Goal: Task Accomplishment & Management: Manage account settings

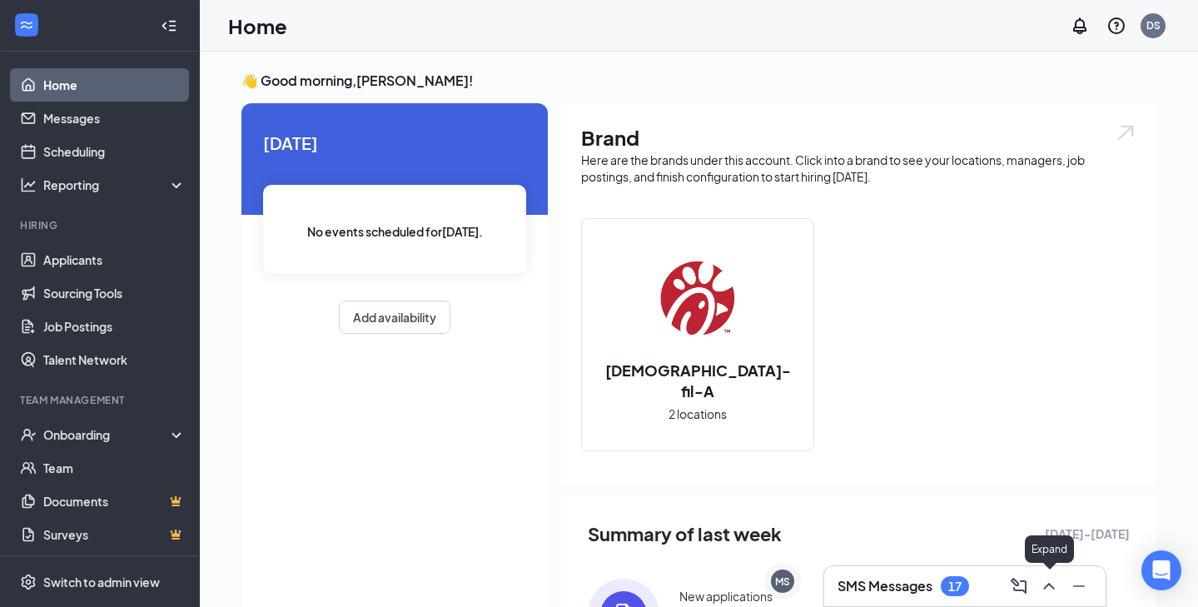
click at [1045, 581] on icon "ChevronUp" at bounding box center [1049, 586] width 20 height 20
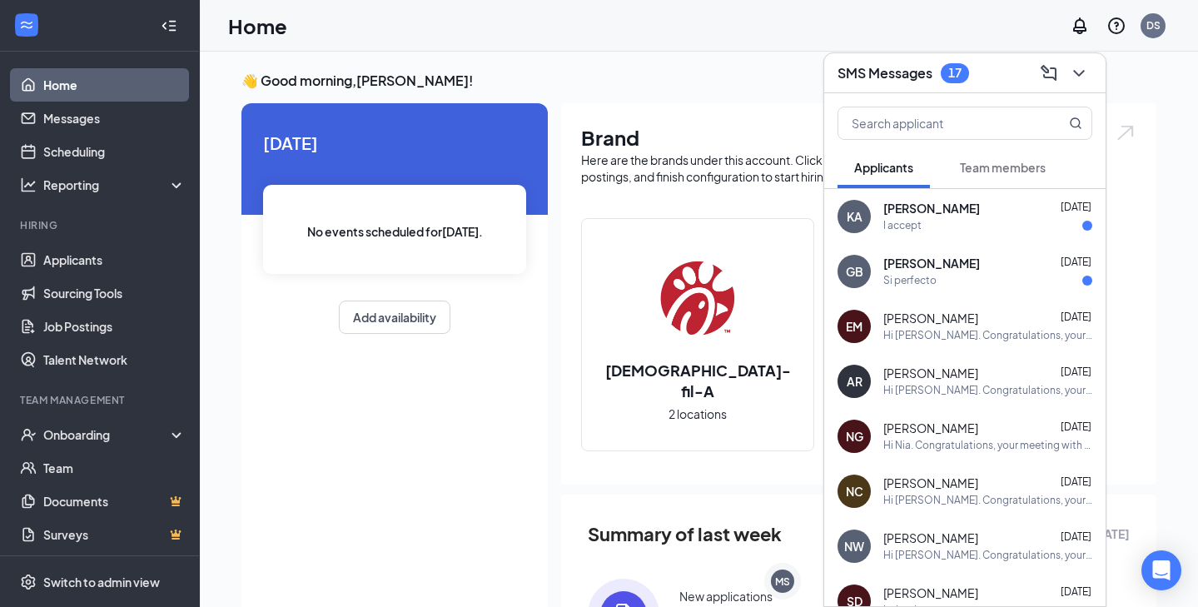
click at [925, 278] on div "Si perfecto" at bounding box center [909, 281] width 53 height 14
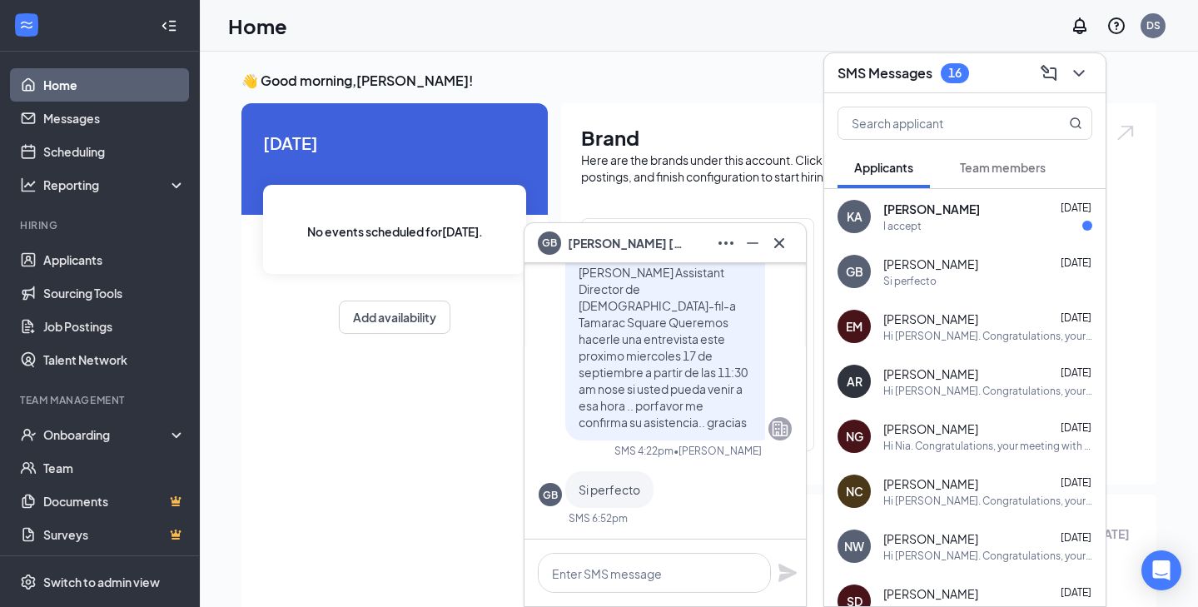
click at [908, 209] on span "[PERSON_NAME]" at bounding box center [931, 209] width 97 height 17
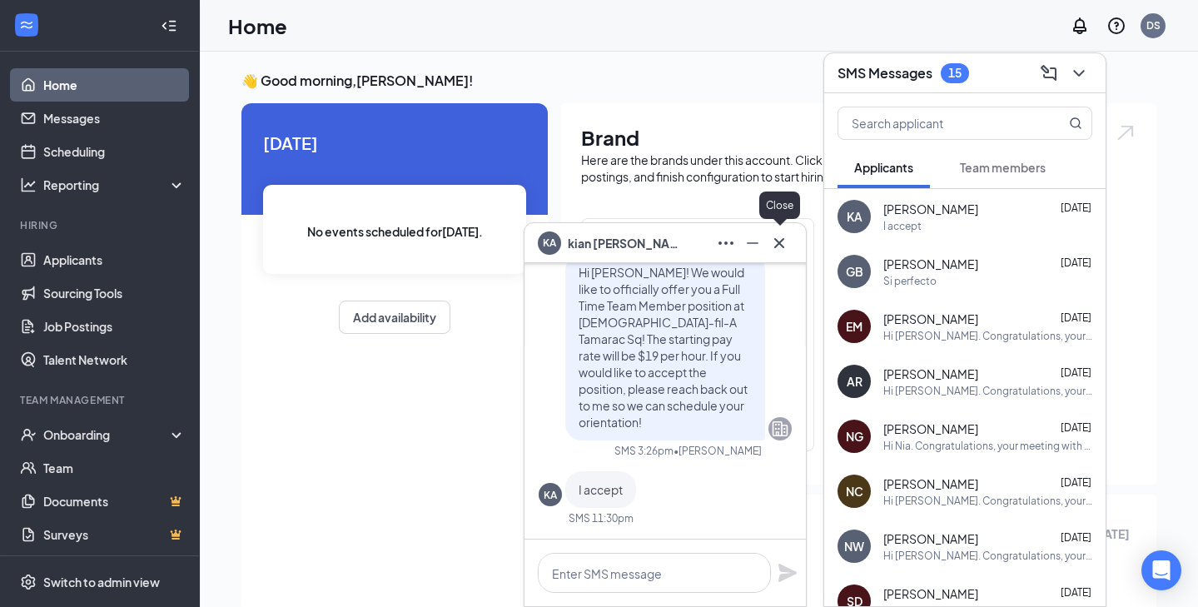
click at [783, 240] on icon "Cross" at bounding box center [779, 243] width 20 height 20
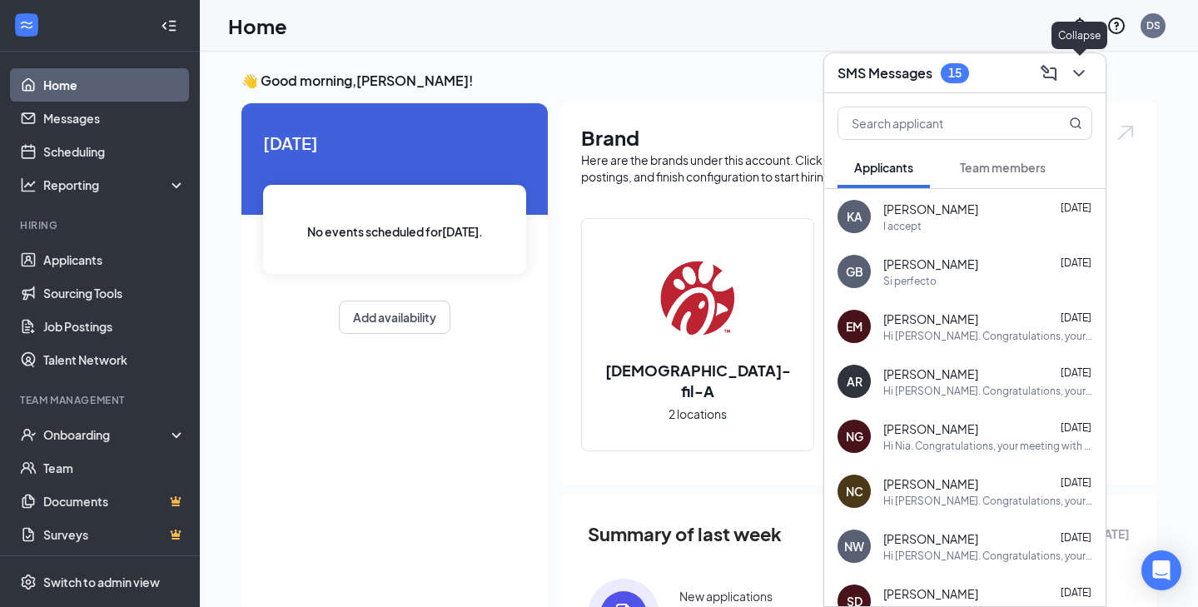
click at [1075, 69] on icon "ChevronDown" at bounding box center [1079, 73] width 20 height 20
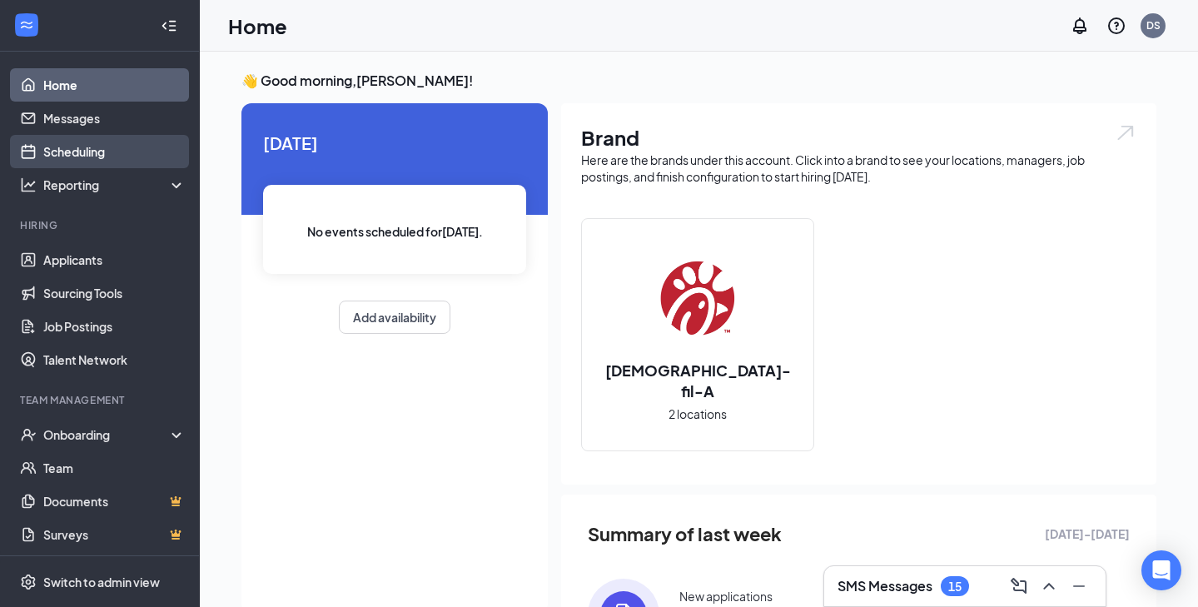
click at [140, 149] on link "Scheduling" at bounding box center [114, 151] width 142 height 33
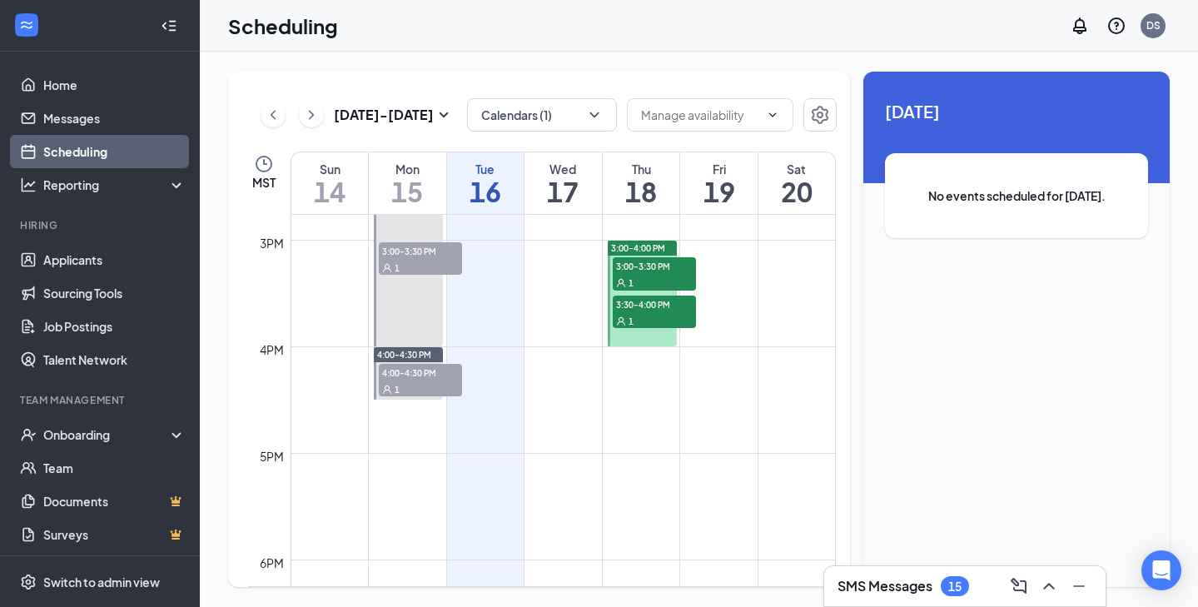
scroll to position [1362, 0]
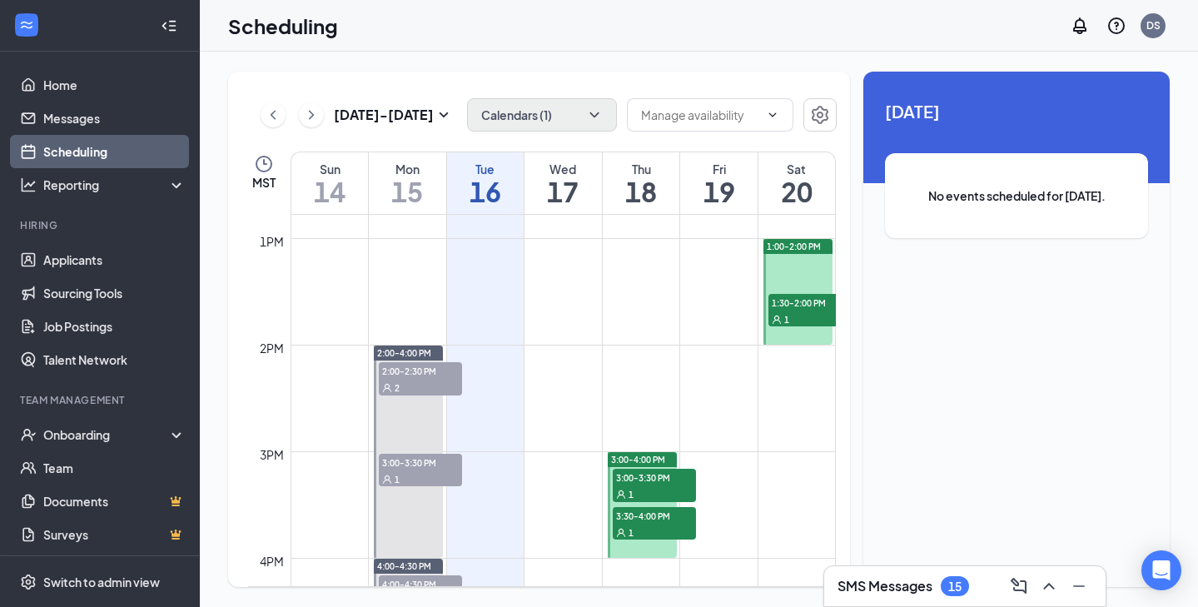
click at [563, 109] on button "Calendars (1)" at bounding box center [542, 114] width 150 height 33
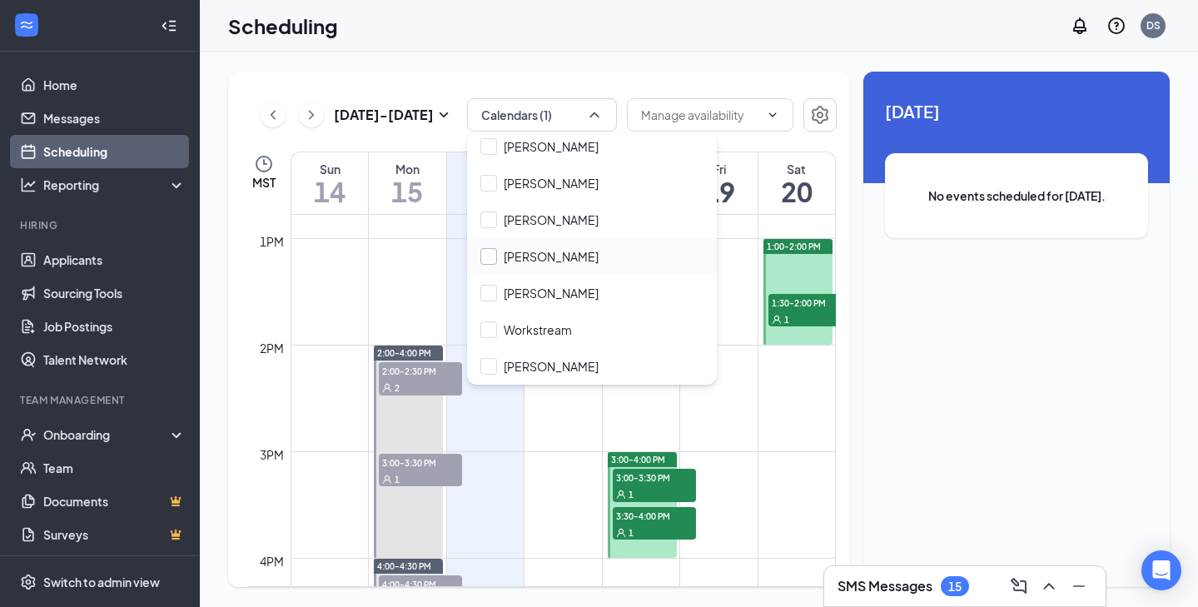
scroll to position [226, 0]
click at [489, 178] on input "[PERSON_NAME]" at bounding box center [539, 183] width 118 height 17
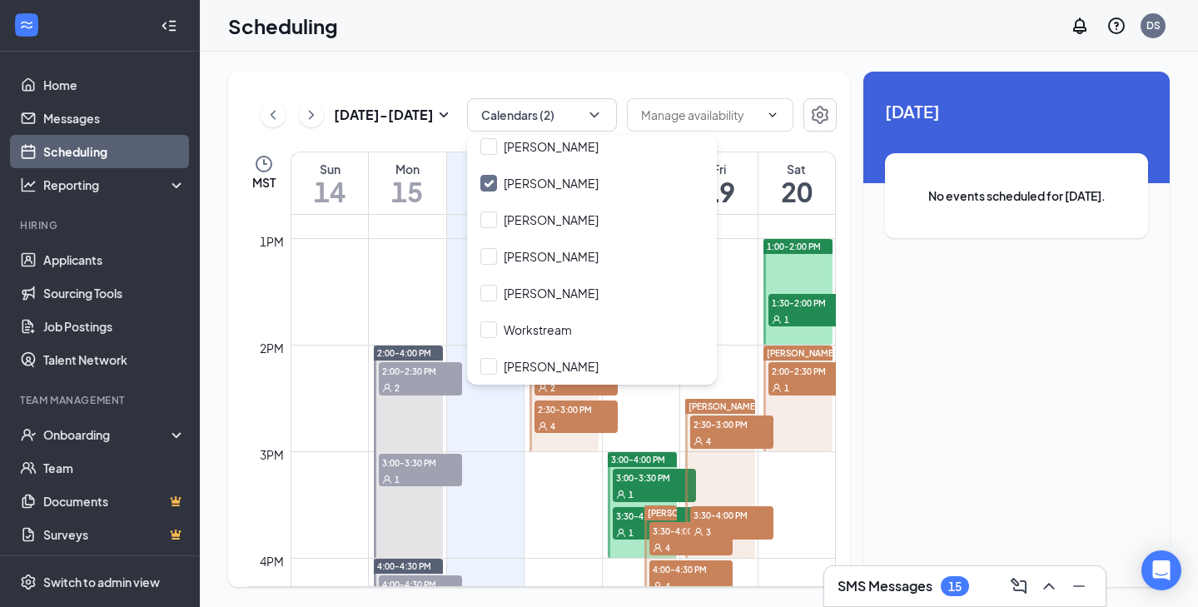
click at [768, 484] on td at bounding box center [562, 491] width 545 height 27
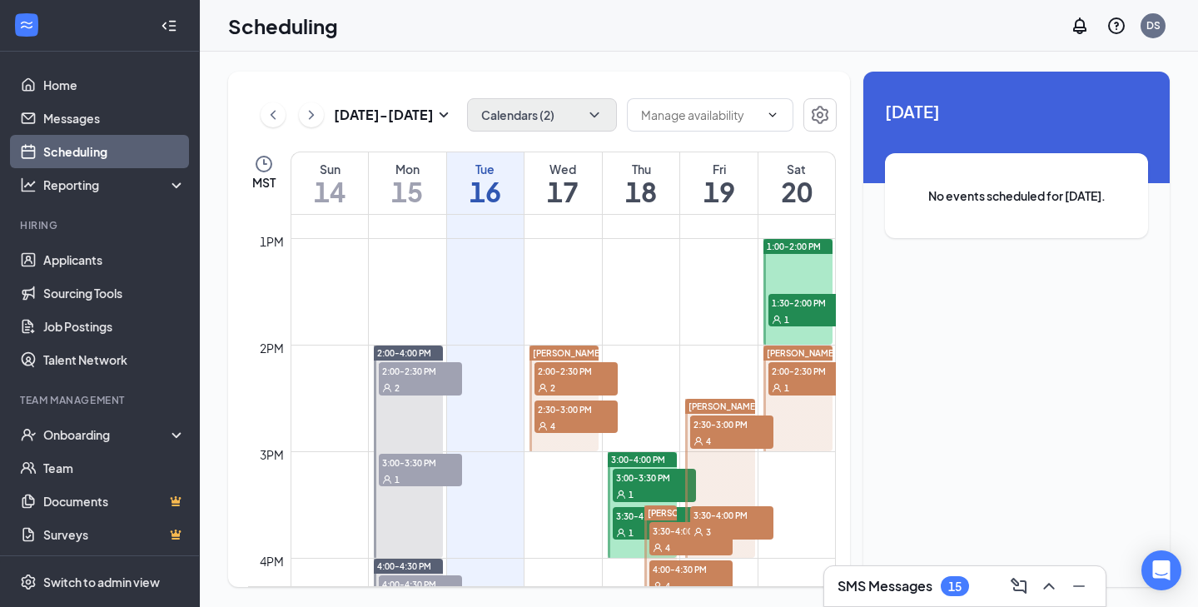
click at [543, 117] on button "Calendars (2)" at bounding box center [542, 114] width 150 height 33
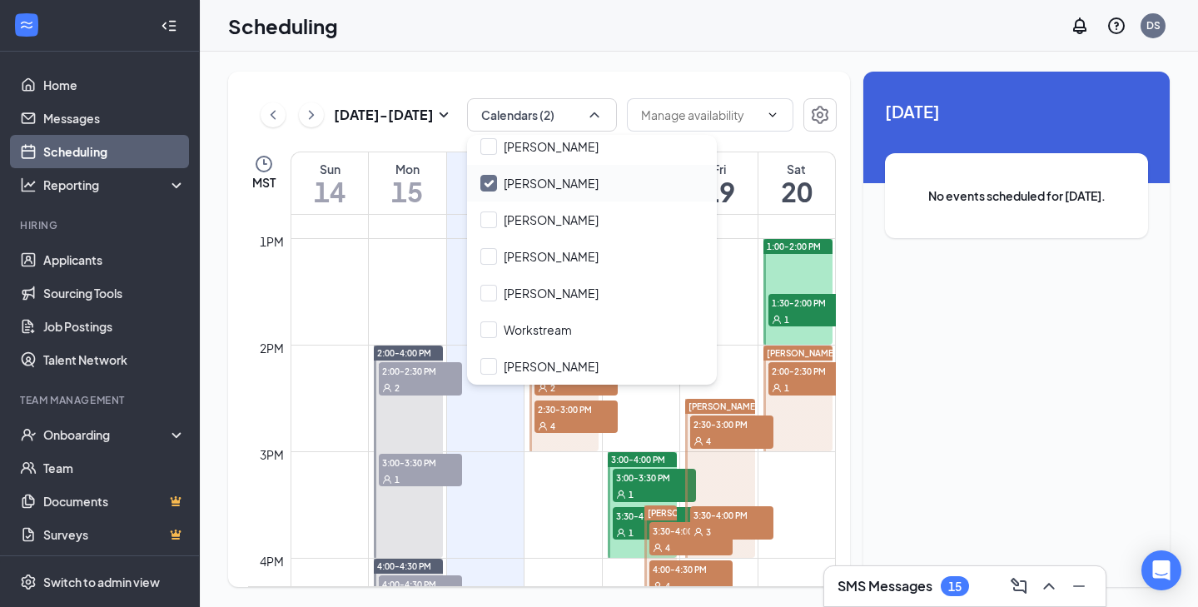
click at [486, 189] on icon "Checkmark" at bounding box center [489, 183] width 14 height 14
click at [486, 189] on input "[PERSON_NAME]" at bounding box center [539, 183] width 118 height 17
click at [494, 178] on icon "Checkmark" at bounding box center [489, 183] width 14 height 14
click at [494, 178] on input "[PERSON_NAME]" at bounding box center [539, 183] width 118 height 17
click at [489, 183] on input "[PERSON_NAME]" at bounding box center [539, 183] width 118 height 17
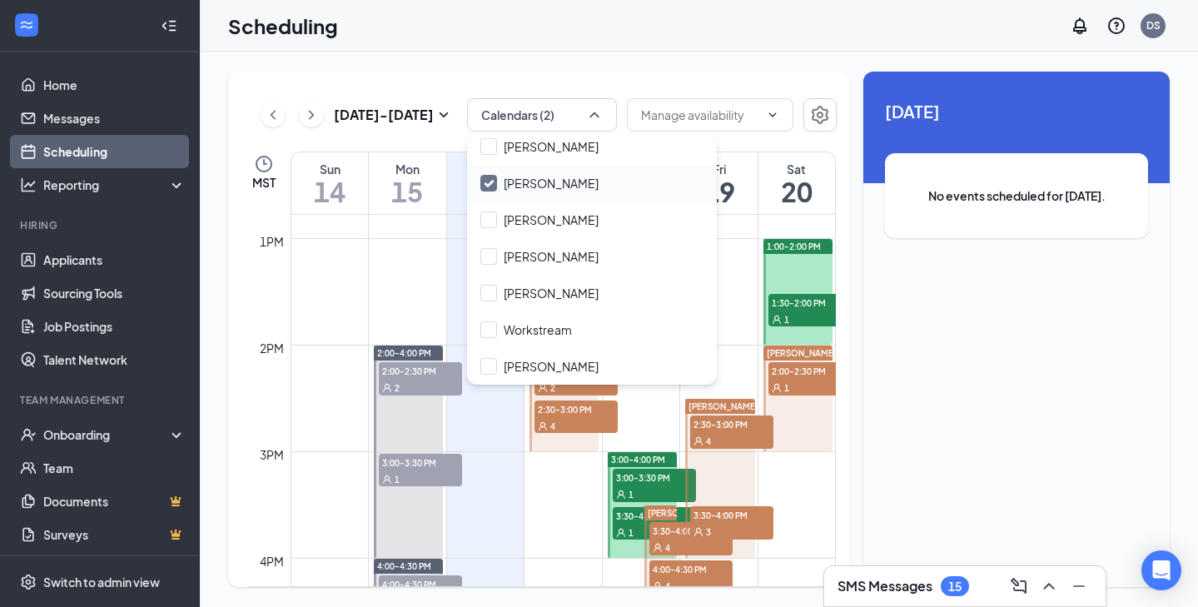
checkbox input "false"
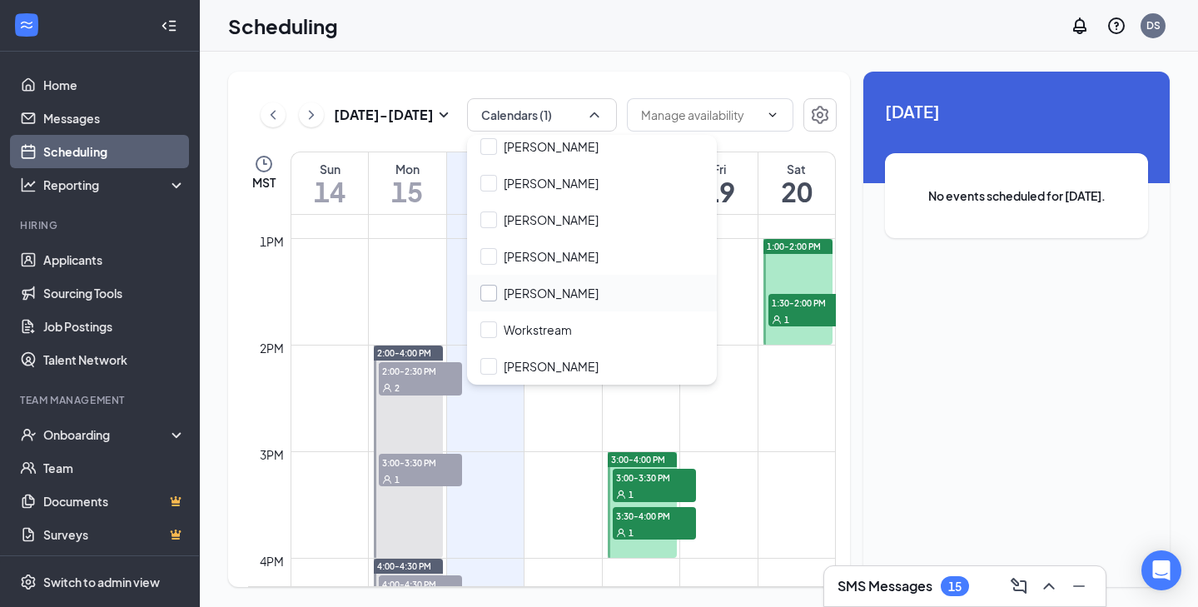
click at [489, 298] on div at bounding box center [488, 293] width 17 height 17
click at [489, 298] on input "[PERSON_NAME]" at bounding box center [539, 293] width 118 height 17
click at [489, 295] on div at bounding box center [488, 293] width 17 height 17
click at [489, 295] on input "[PERSON_NAME]" at bounding box center [539, 293] width 118 height 17
click at [489, 295] on div at bounding box center [488, 293] width 17 height 17
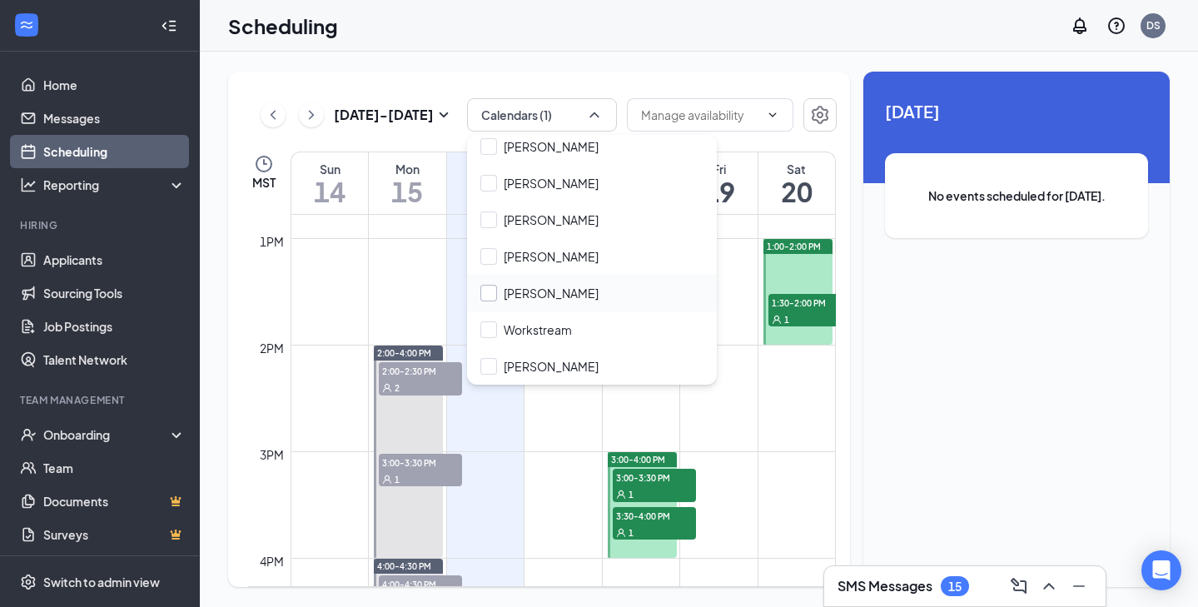
click at [489, 295] on input "[PERSON_NAME]" at bounding box center [539, 293] width 118 height 17
checkbox input "false"
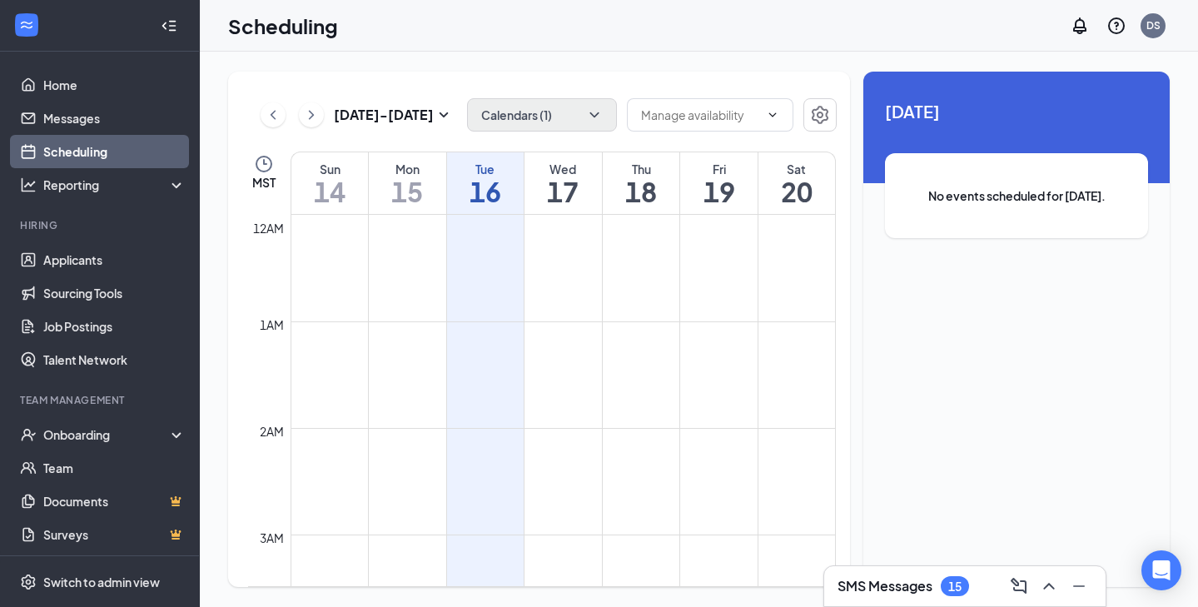
scroll to position [818, 0]
click at [581, 122] on button "Calendars (1)" at bounding box center [542, 114] width 150 height 33
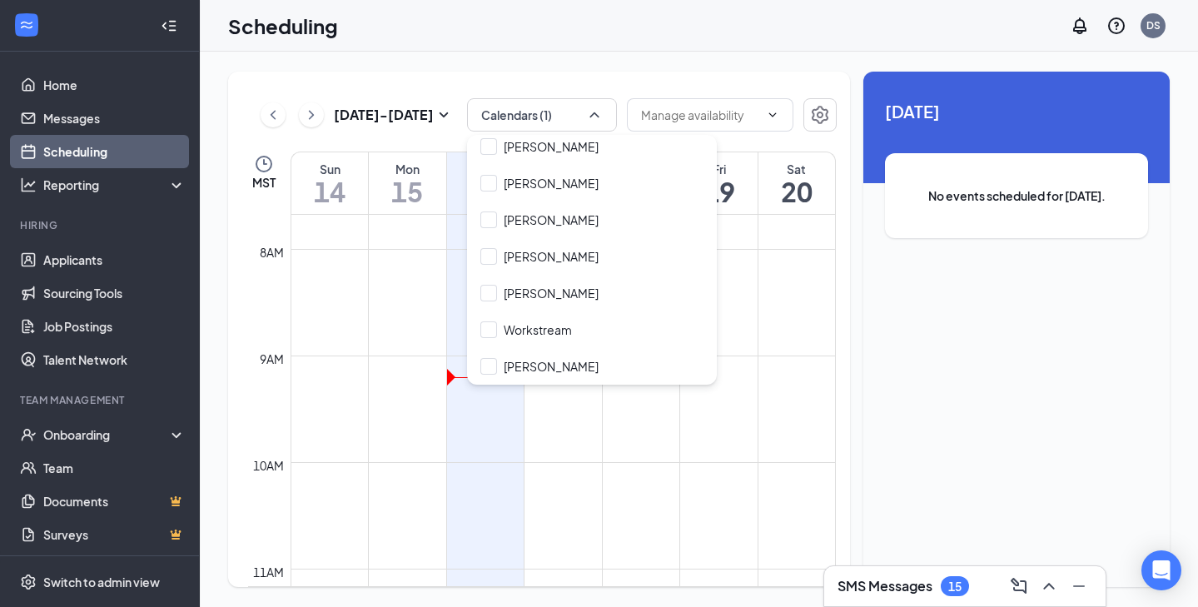
scroll to position [0, 0]
click at [488, 294] on input "[PERSON_NAME]" at bounding box center [539, 293] width 118 height 17
checkbox input "true"
click at [777, 345] on td at bounding box center [562, 342] width 545 height 27
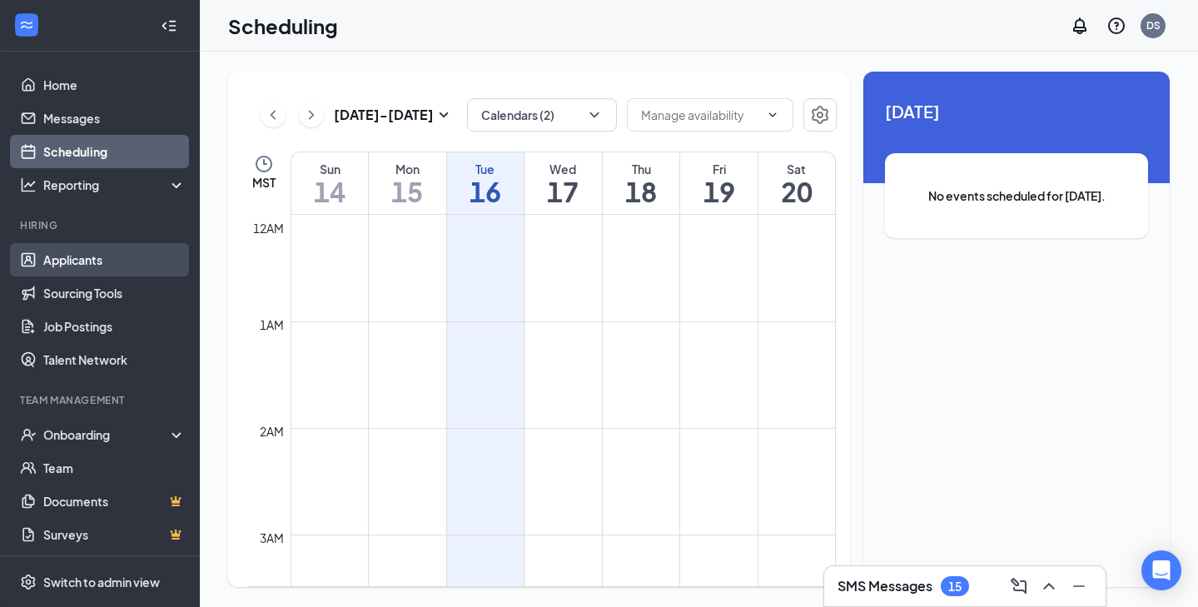
click at [77, 255] on link "Applicants" at bounding box center [114, 259] width 142 height 33
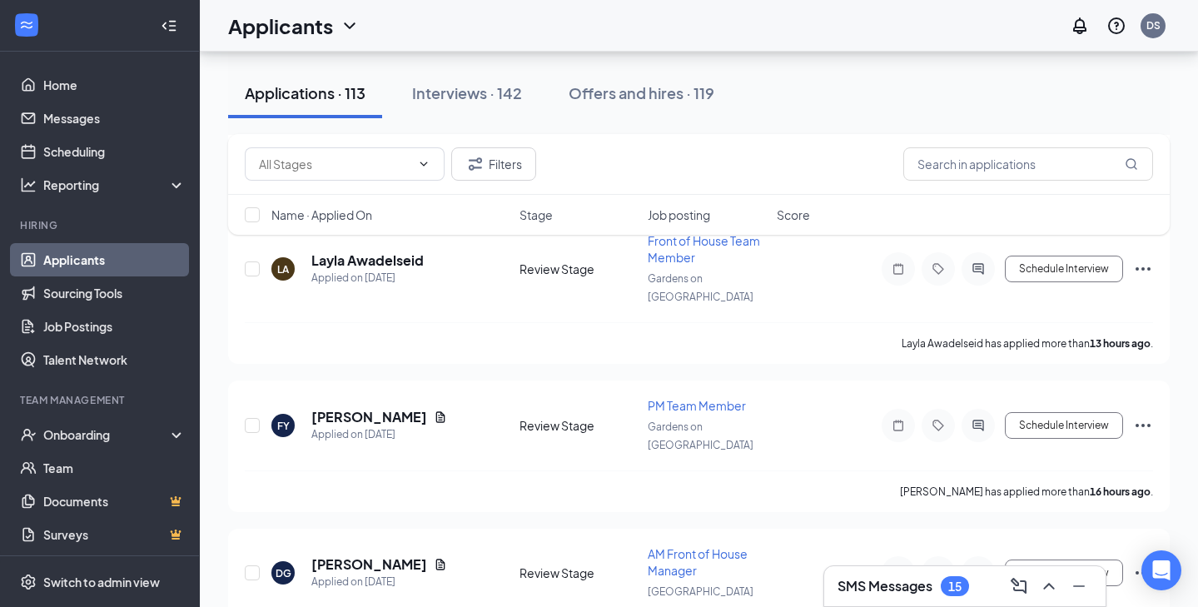
scroll to position [2704, 0]
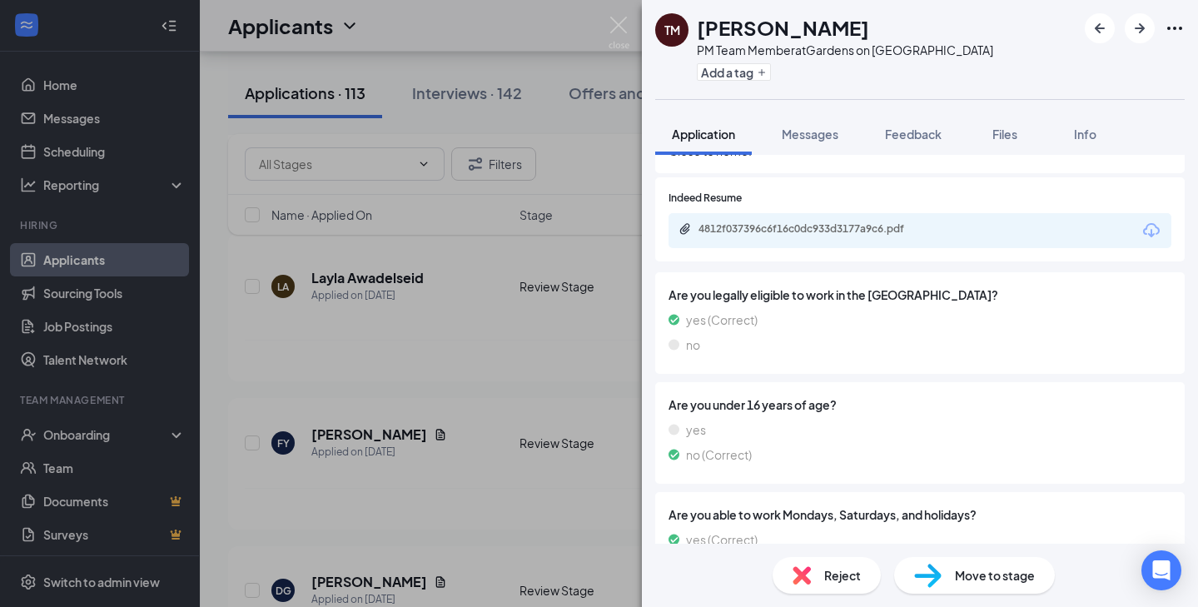
scroll to position [815, 0]
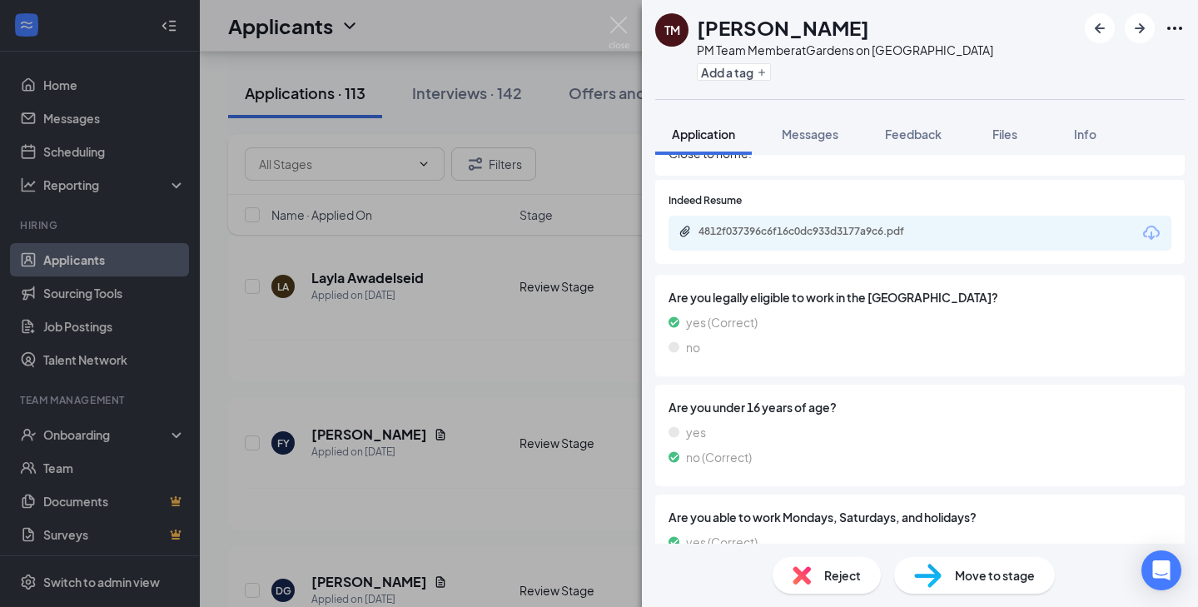
click at [1144, 223] on icon "Download" at bounding box center [1151, 233] width 20 height 20
click at [960, 576] on span "Move to stage" at bounding box center [995, 575] width 80 height 18
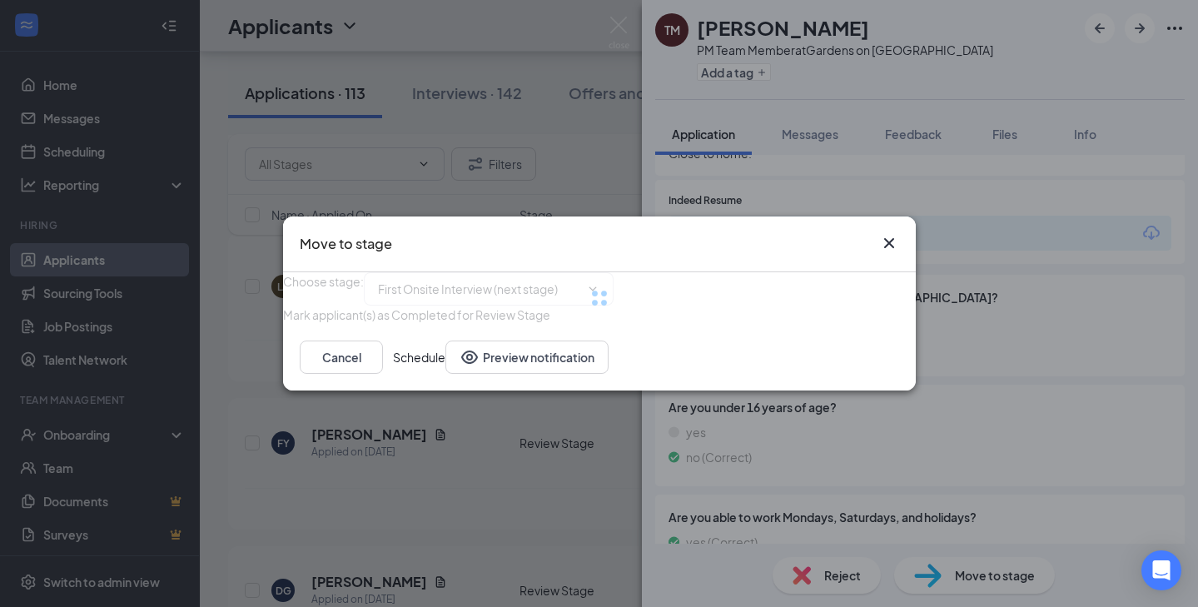
type input "First Onsite Interview (next stage)"
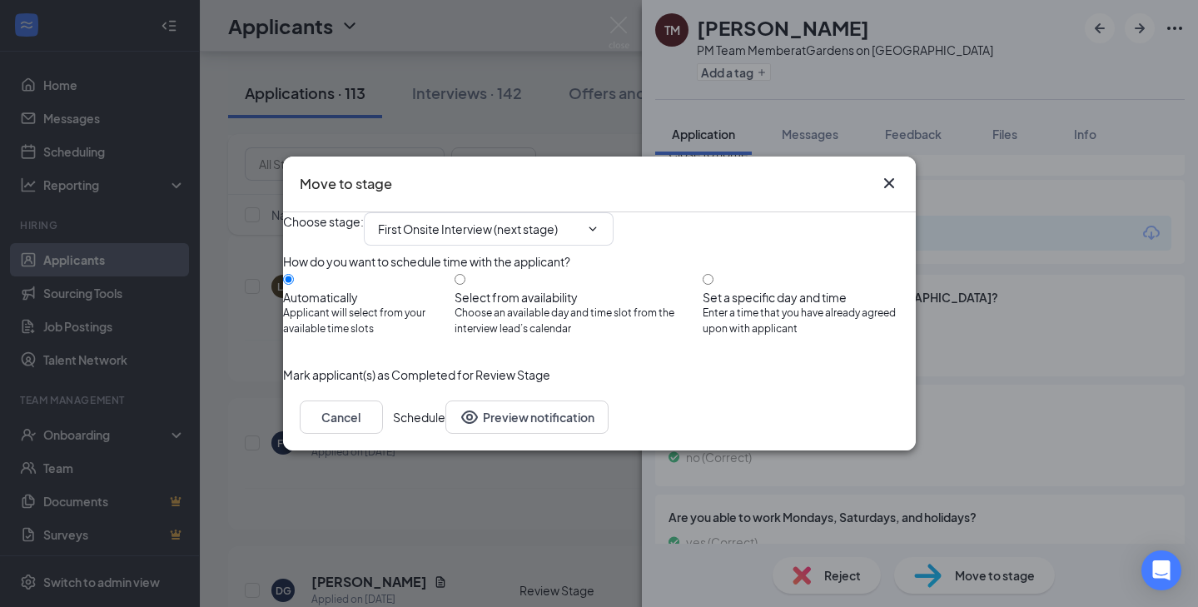
click at [445, 434] on button "Schedule" at bounding box center [419, 416] width 52 height 33
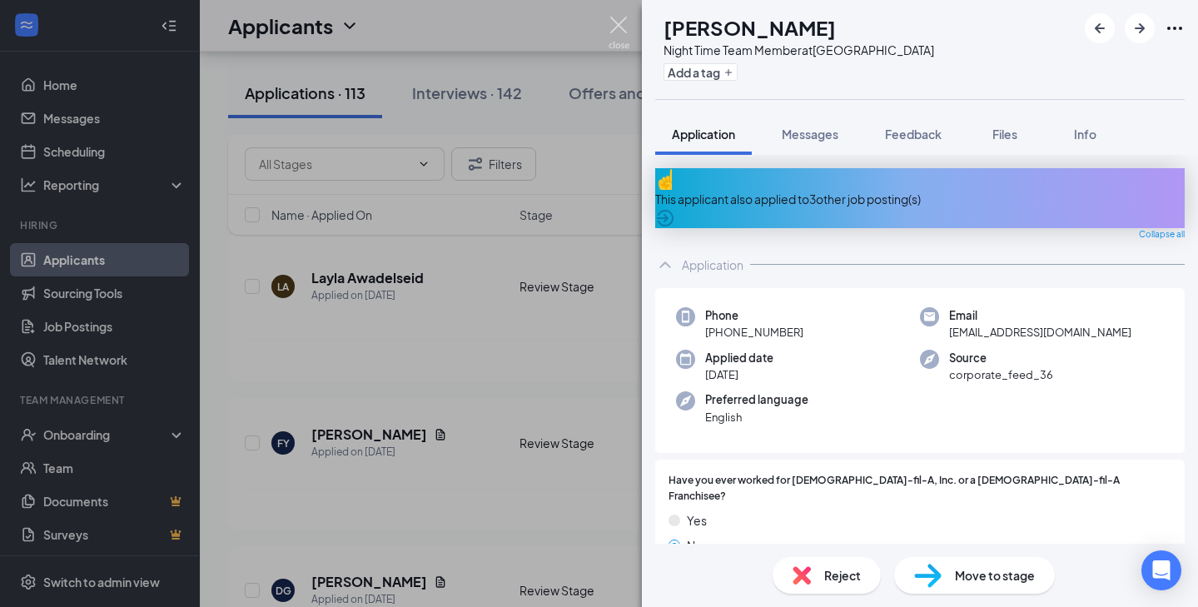
click at [618, 27] on img at bounding box center [618, 33] width 21 height 32
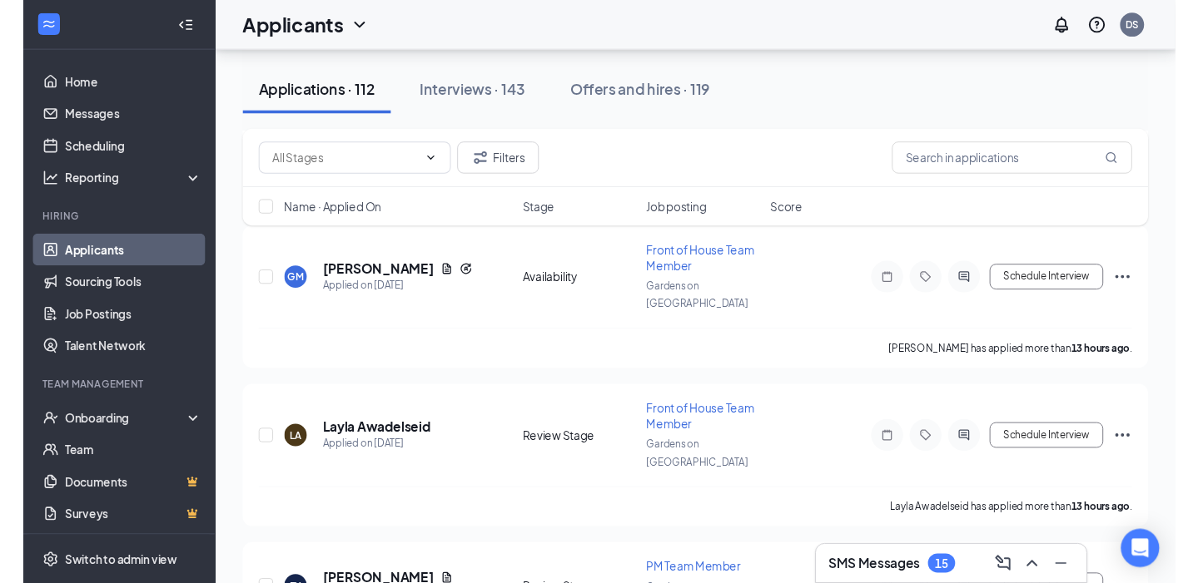
scroll to position [2536, 0]
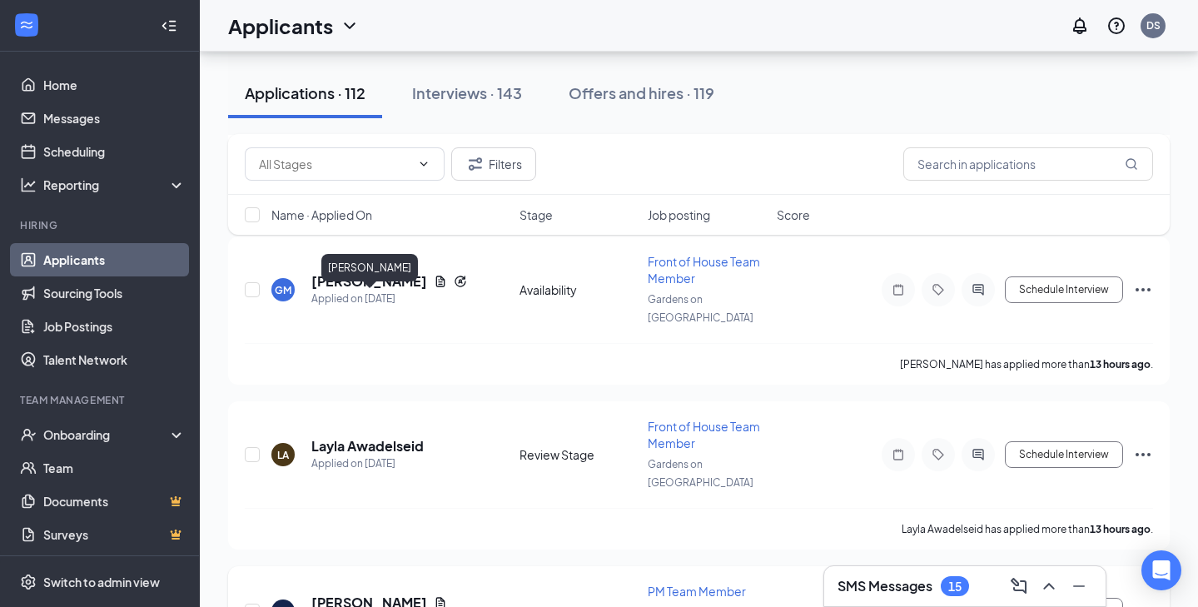
click at [385, 593] on h5 "Fawouzia Youssouf" at bounding box center [369, 602] width 116 height 18
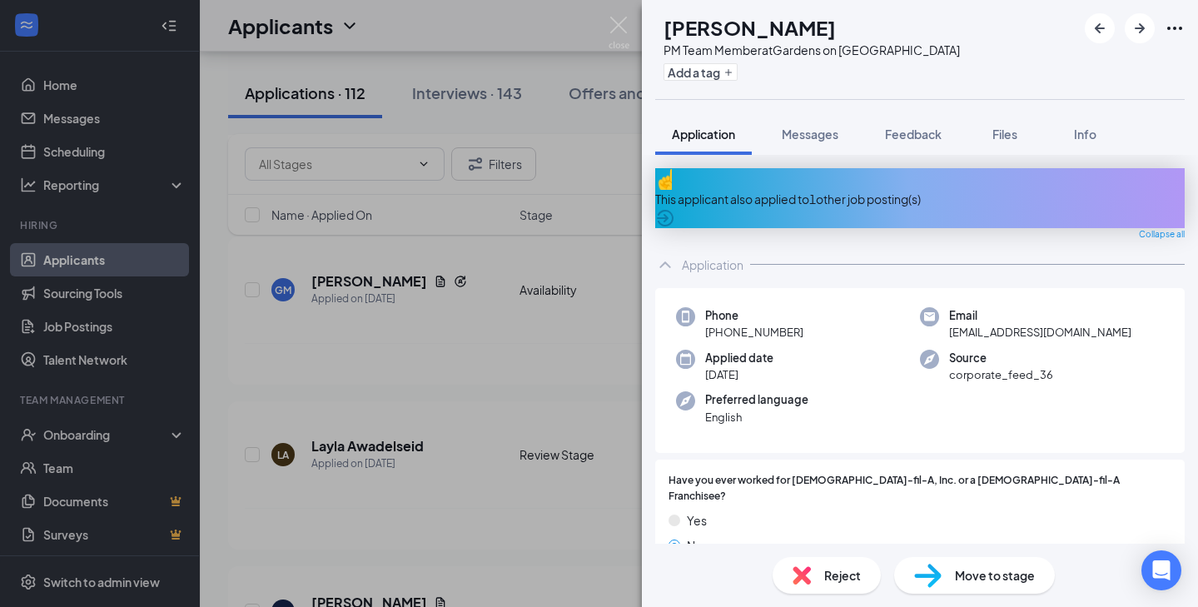
click at [1144, 181] on div "This applicant also applied to 1 other job posting(s)" at bounding box center [919, 198] width 529 height 60
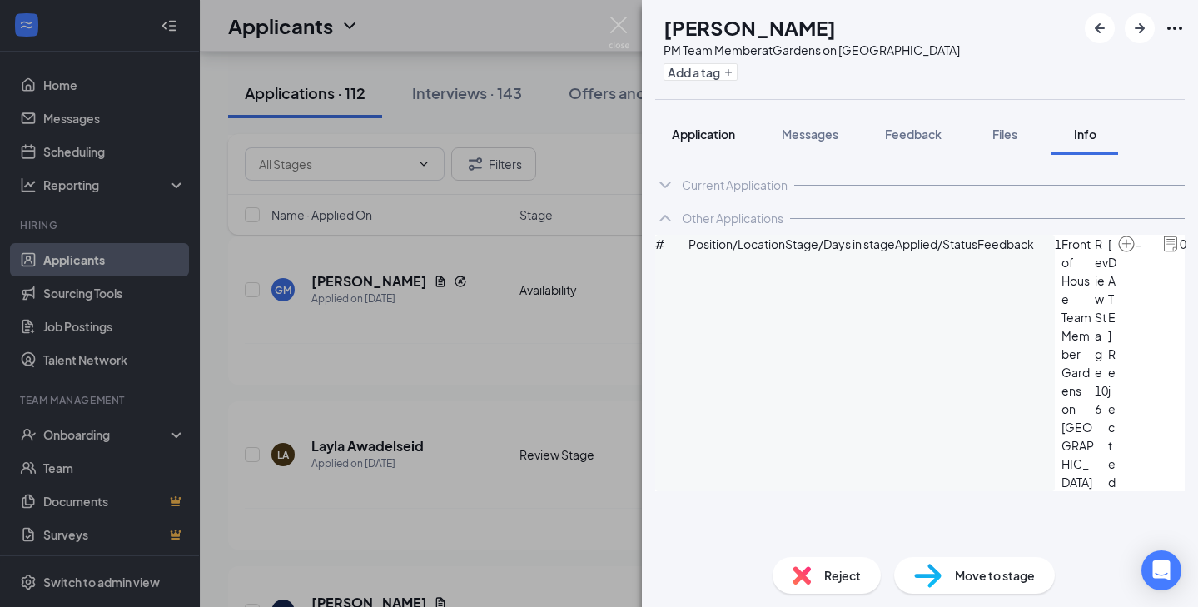
click at [726, 127] on span "Application" at bounding box center [703, 134] width 63 height 15
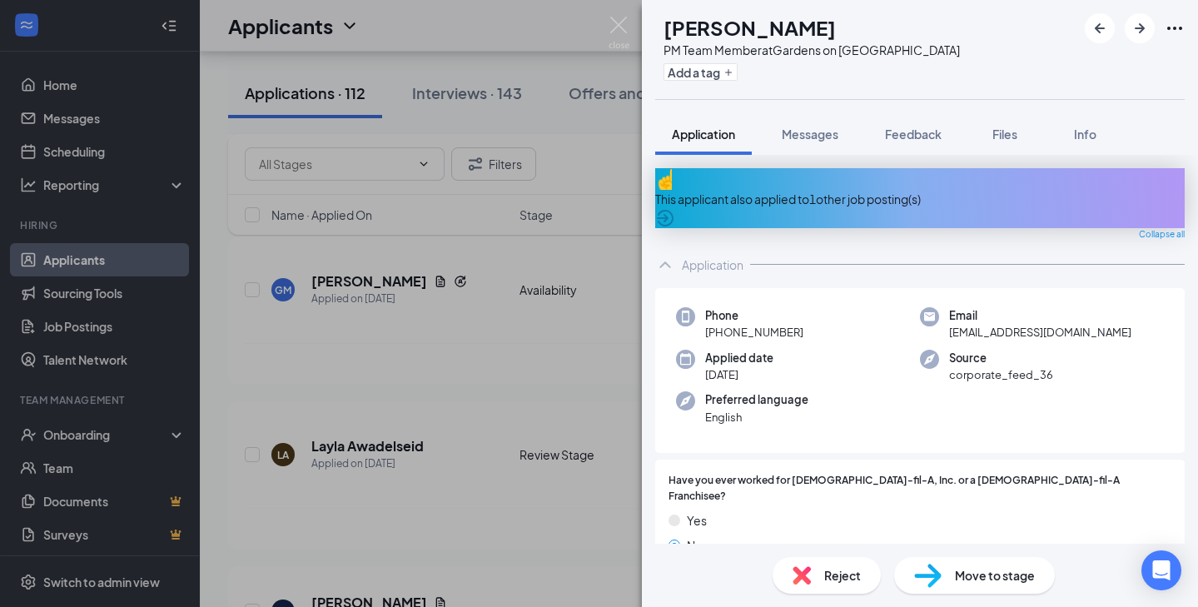
click at [996, 191] on div "This applicant also applied to 1 other job posting(s)" at bounding box center [919, 199] width 529 height 18
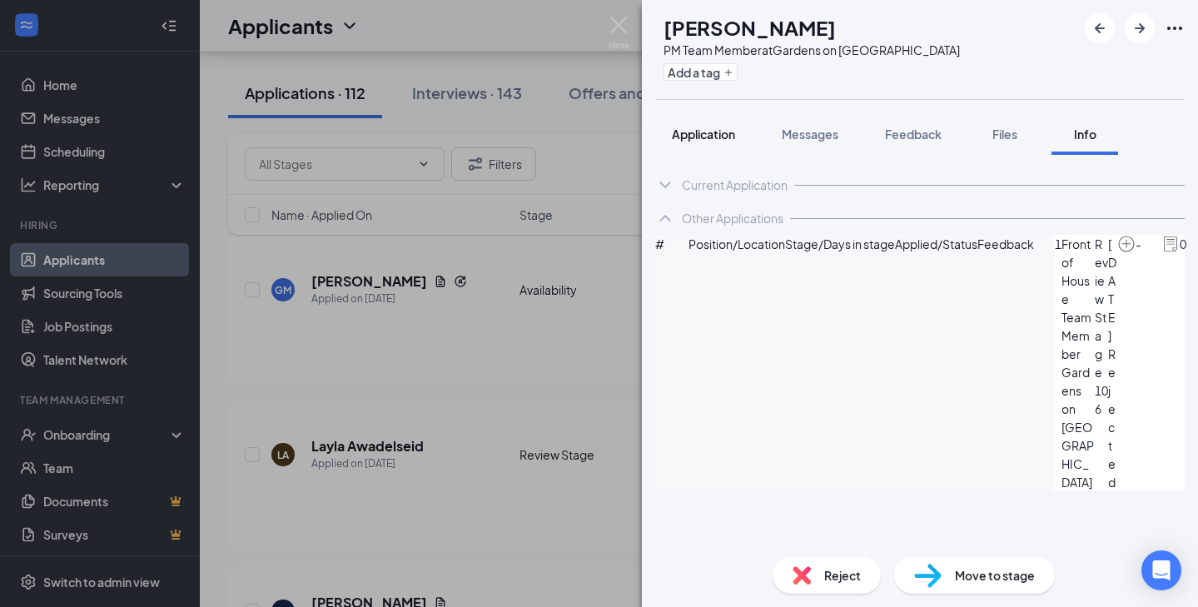
click at [722, 151] on button "Application" at bounding box center [703, 134] width 97 height 42
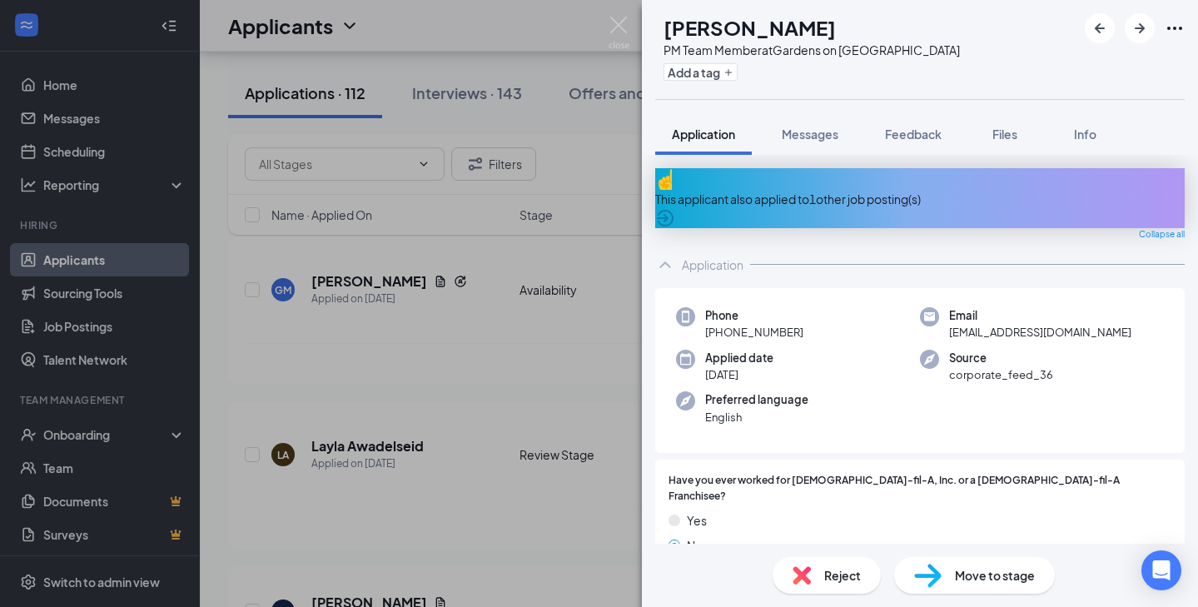
click at [675, 208] on icon "ArrowCircle" at bounding box center [665, 218] width 20 height 20
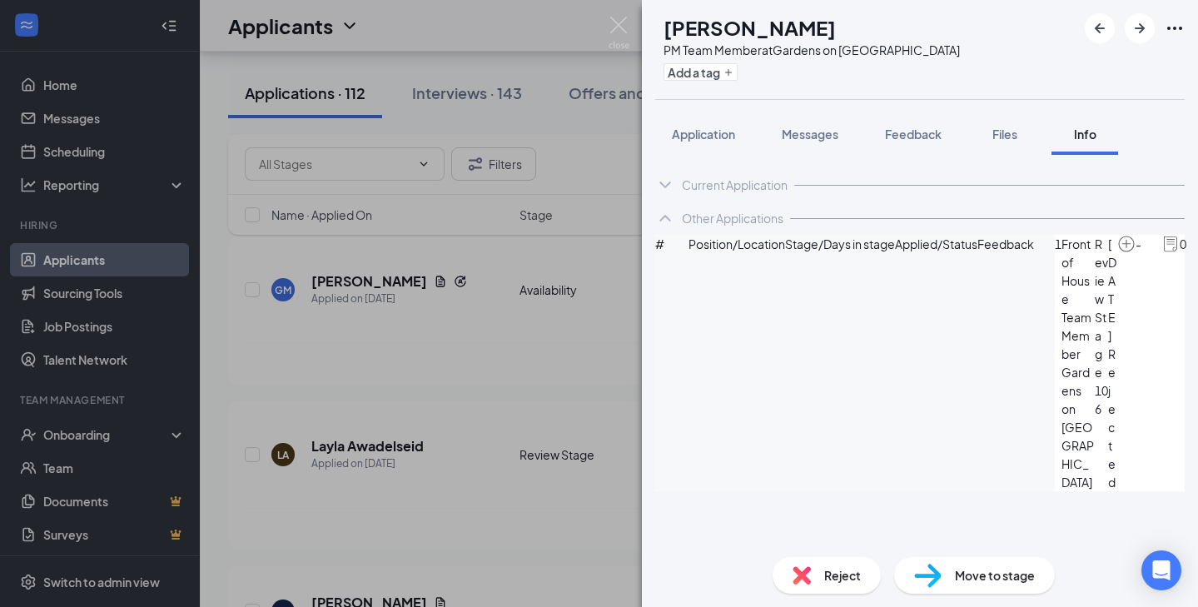
click at [1161, 282] on div "1 Front of House Team Member Gardens on Havana Review Stage 106 Jun 2 Rejected …" at bounding box center [1134, 363] width 161 height 256
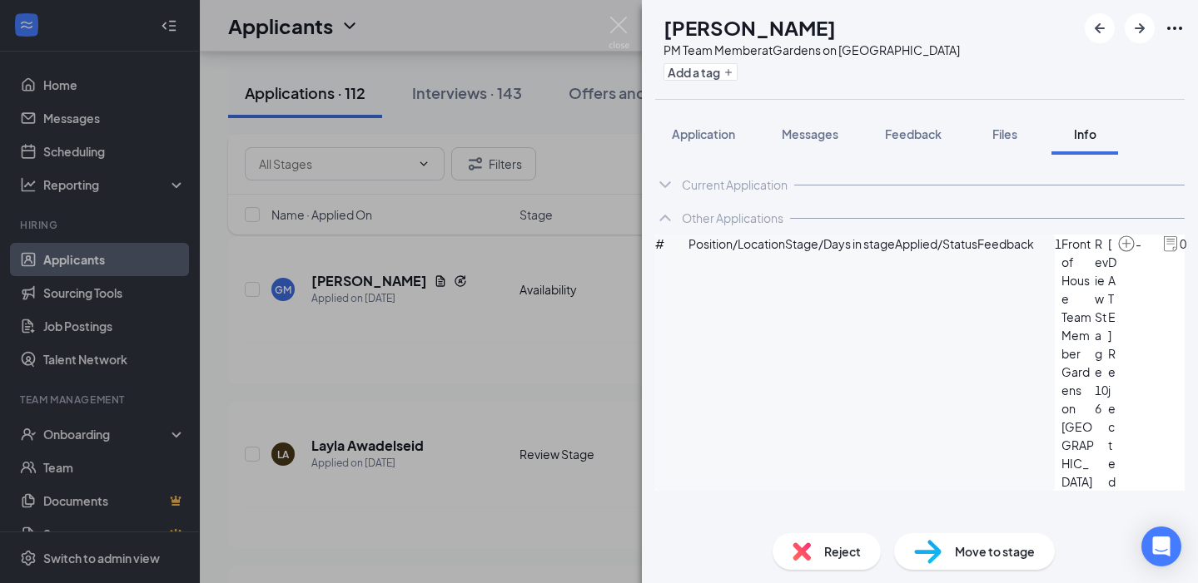
click at [633, 23] on div "FY Fawouzia Youssouf PM Team Member at Gardens on Havana Add a tag Application …" at bounding box center [599, 291] width 1198 height 583
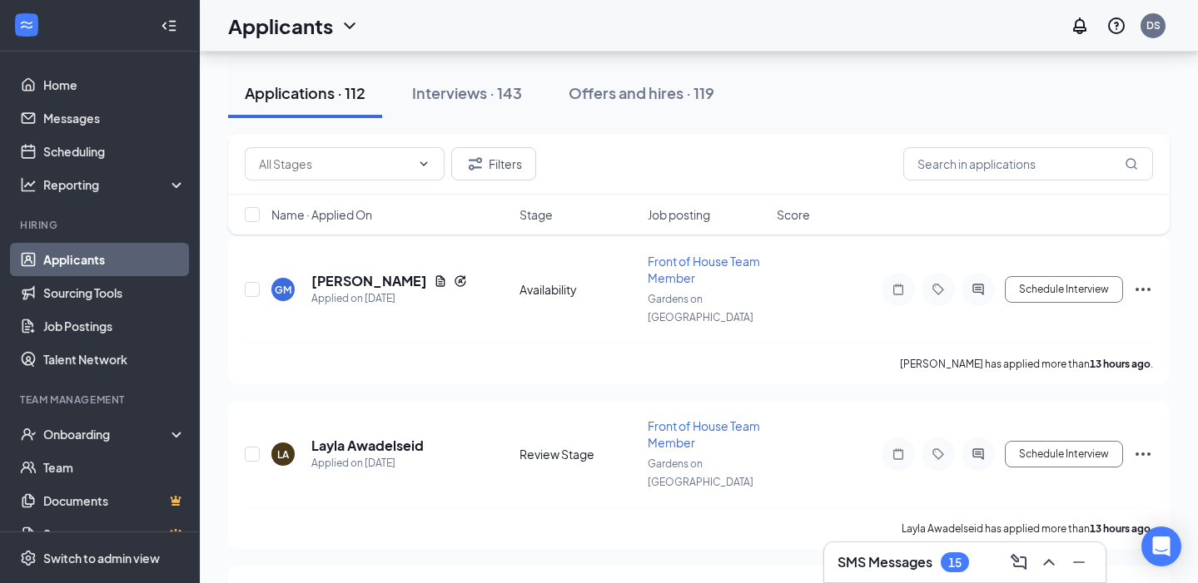
click at [609, 26] on div "Applicants DS" at bounding box center [699, 26] width 998 height 52
click at [128, 146] on link "Scheduling" at bounding box center [114, 151] width 142 height 33
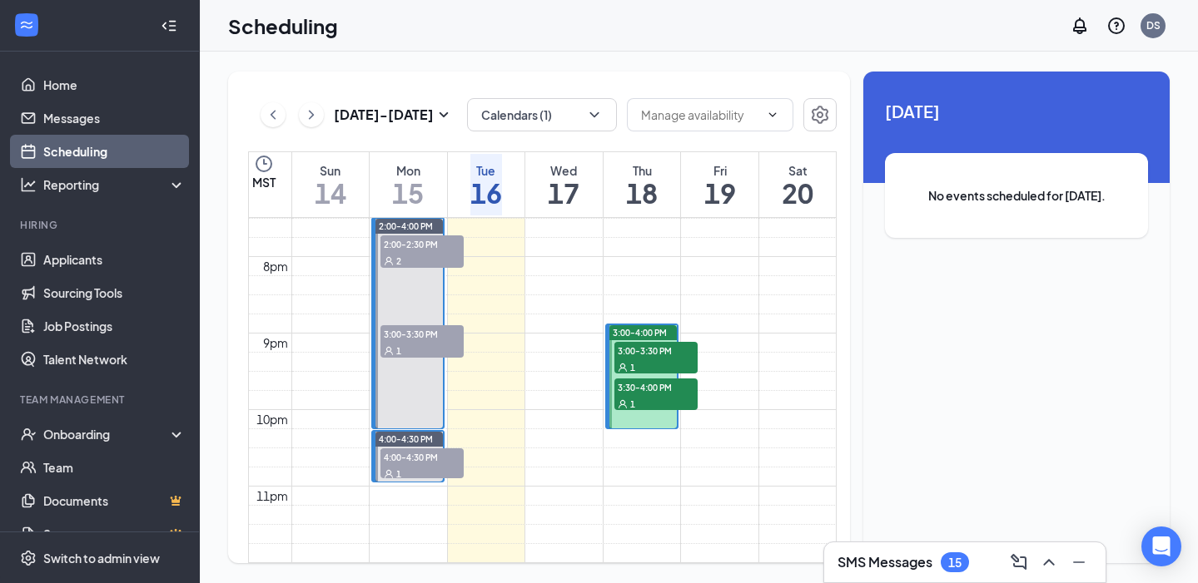
scroll to position [1692, 0]
click at [426, 465] on div "1" at bounding box center [421, 473] width 83 height 17
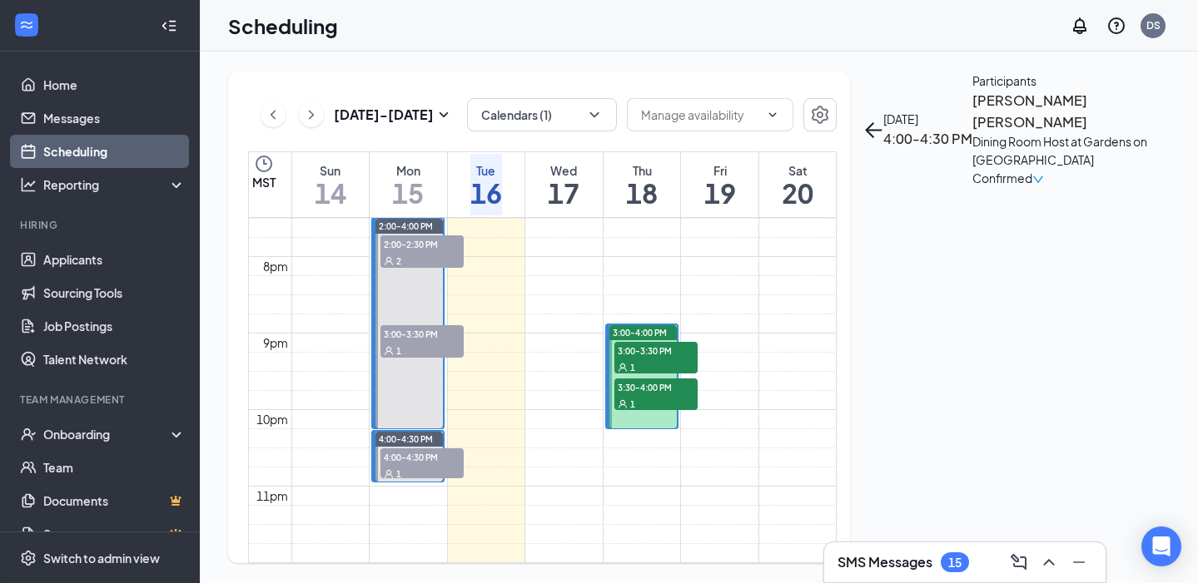
click at [1108, 187] on div "Confirmed" at bounding box center [1059, 178] width 175 height 18
click at [1044, 187] on div "Confirmed" at bounding box center [1008, 178] width 72 height 18
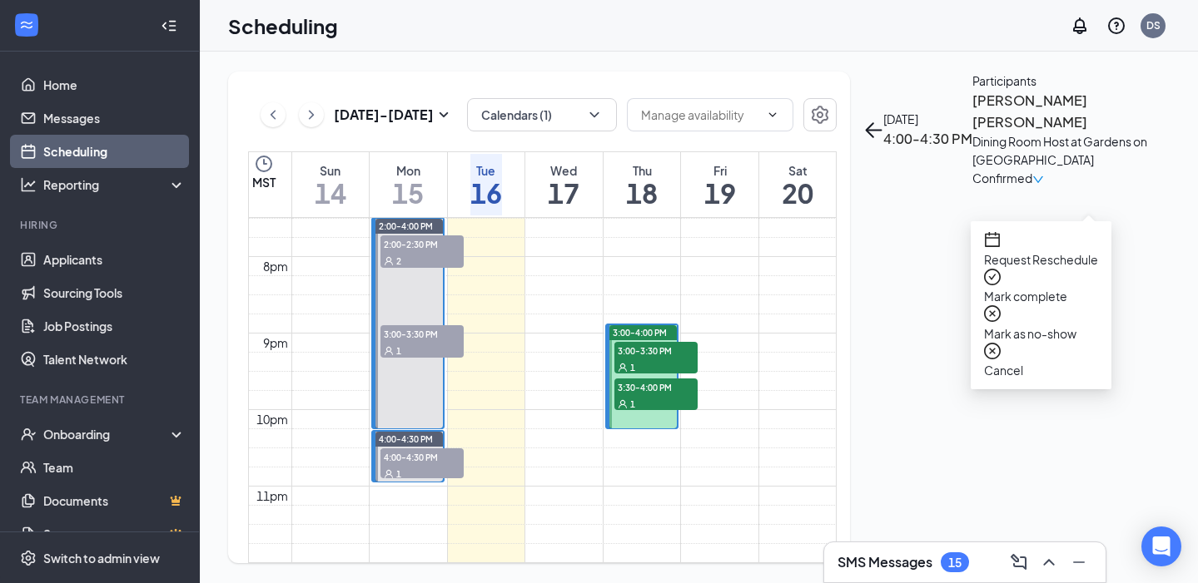
click at [1074, 287] on span "Mark complete" at bounding box center [1041, 296] width 114 height 18
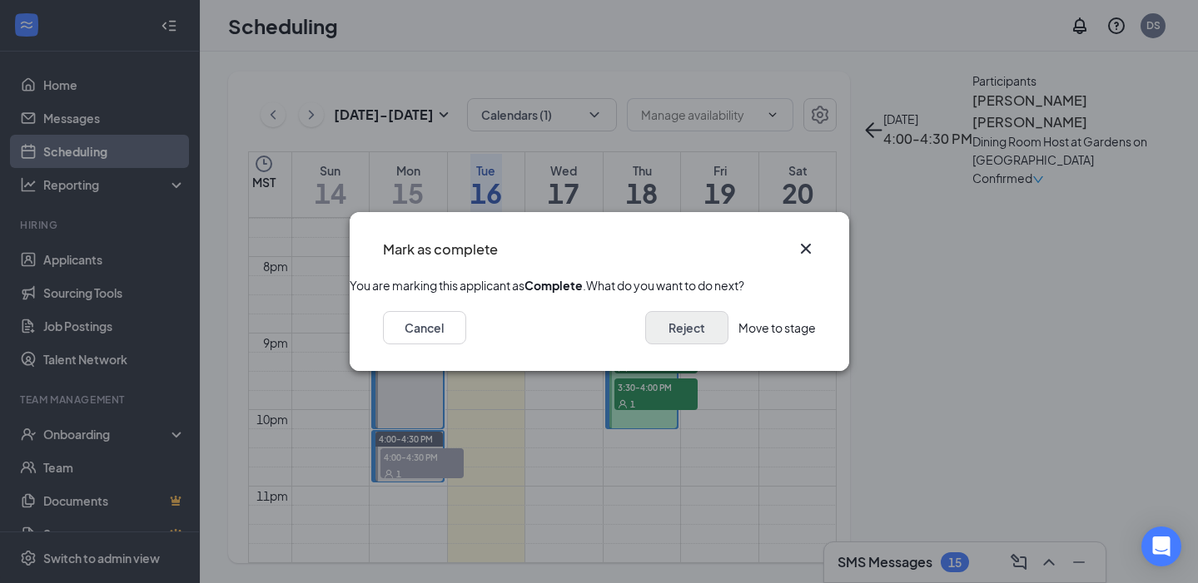
click at [655, 345] on button "Reject" at bounding box center [686, 327] width 83 height 33
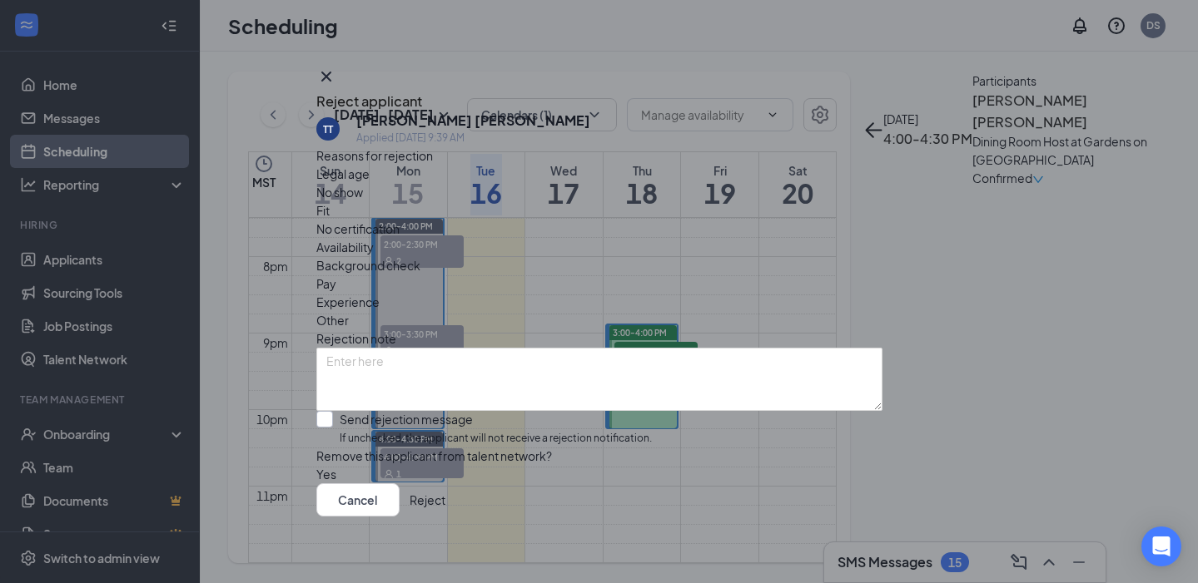
click at [359, 411] on div "Send rejection message" at bounding box center [496, 419] width 312 height 17
click at [359, 411] on input "Send rejection message If unchecked, the applicant will not receive a rejection…" at bounding box center [483, 429] width 335 height 36
checkbox input "true"
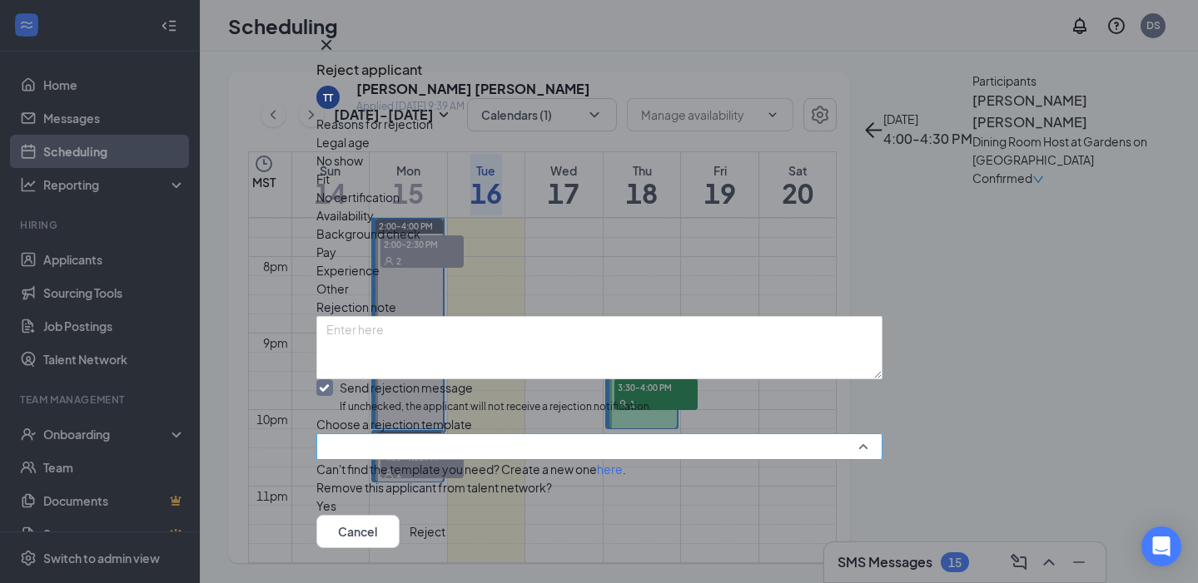
click at [394, 459] on input "search" at bounding box center [593, 446] width 534 height 25
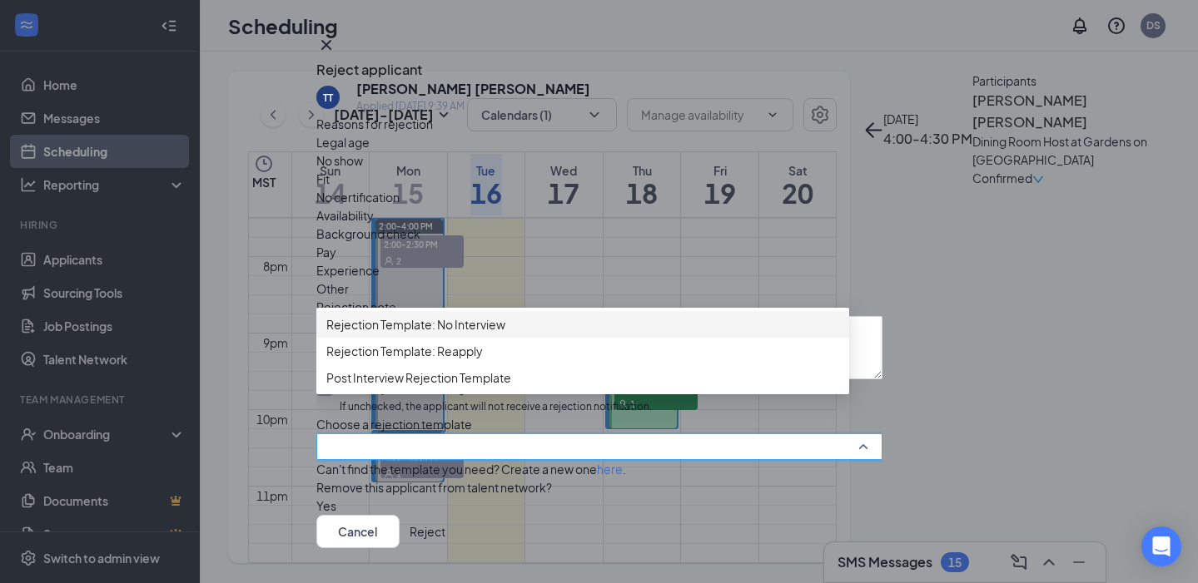
click at [429, 334] on span "Rejection Template: No Interview" at bounding box center [415, 324] width 179 height 18
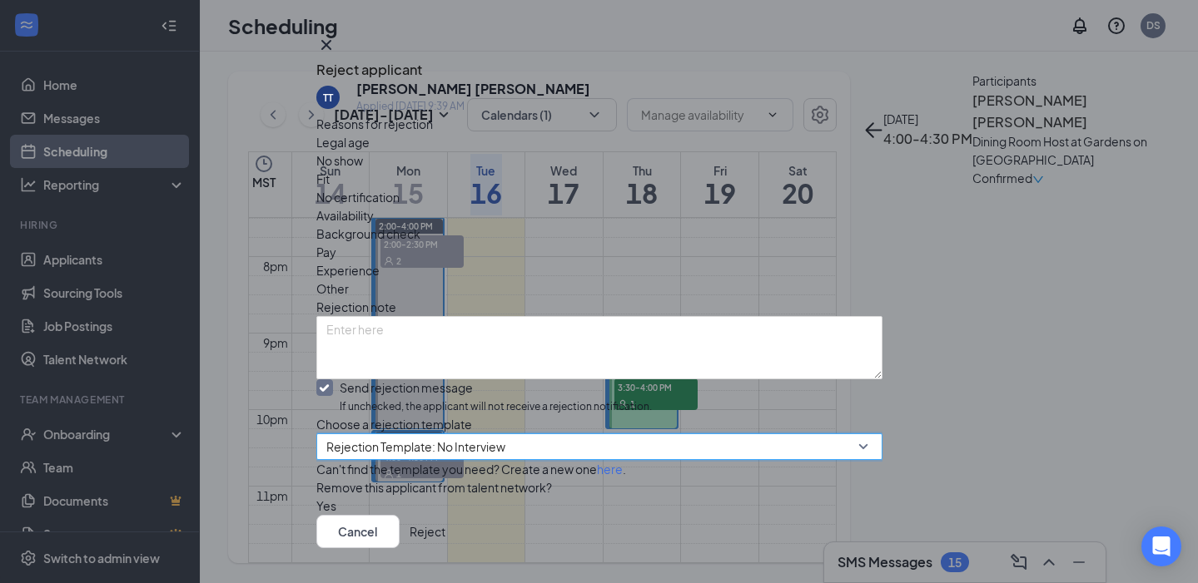
click at [445, 515] on button "Reject" at bounding box center [427, 531] width 36 height 33
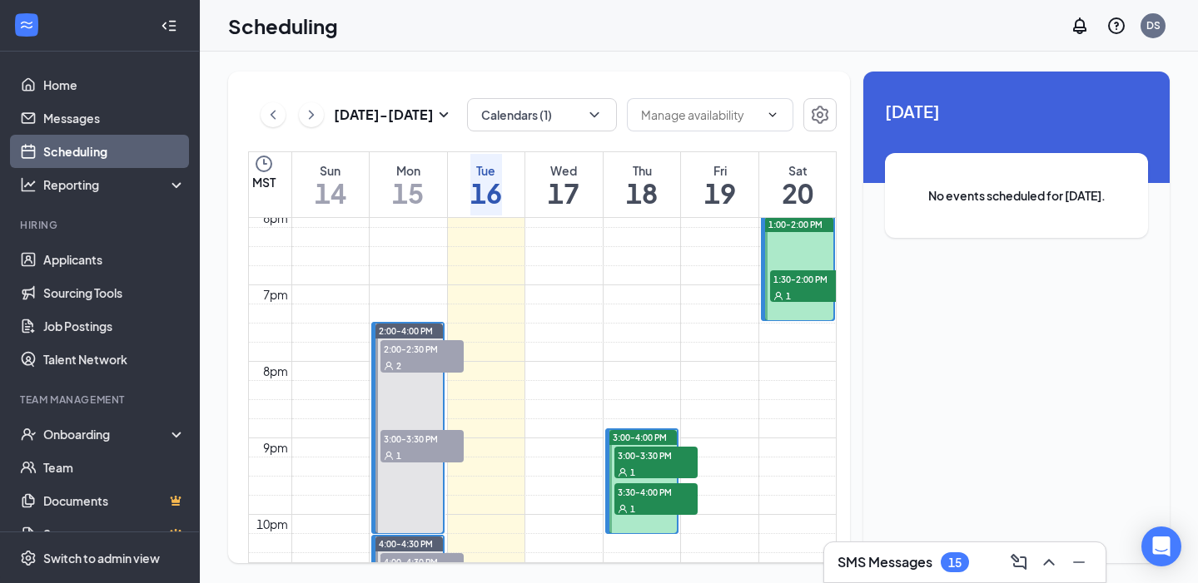
scroll to position [1390, 0]
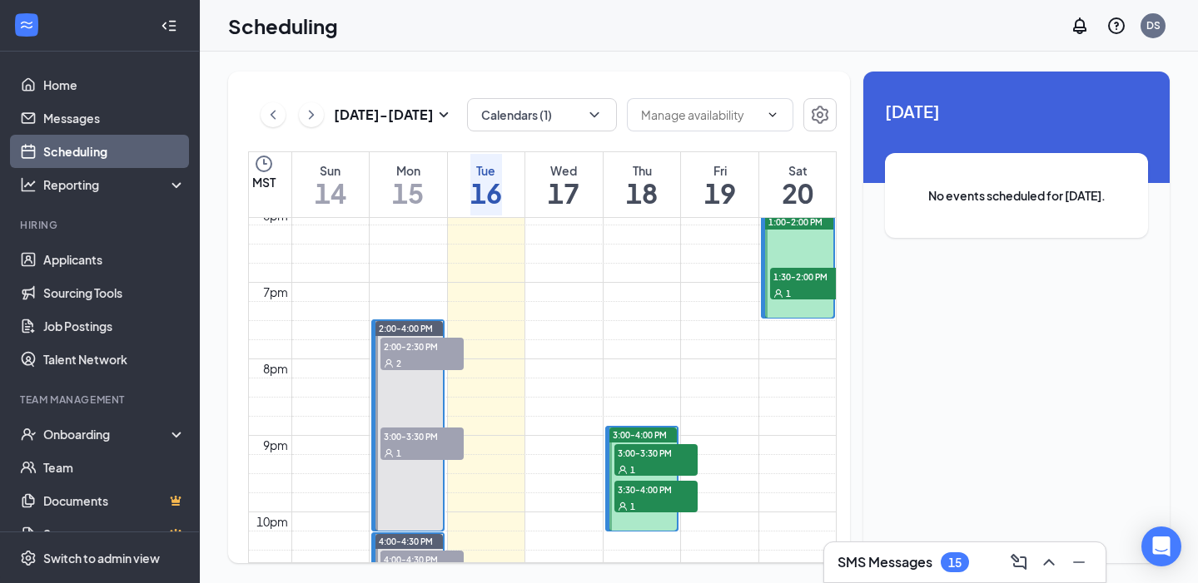
click at [647, 473] on div "1" at bounding box center [655, 469] width 83 height 17
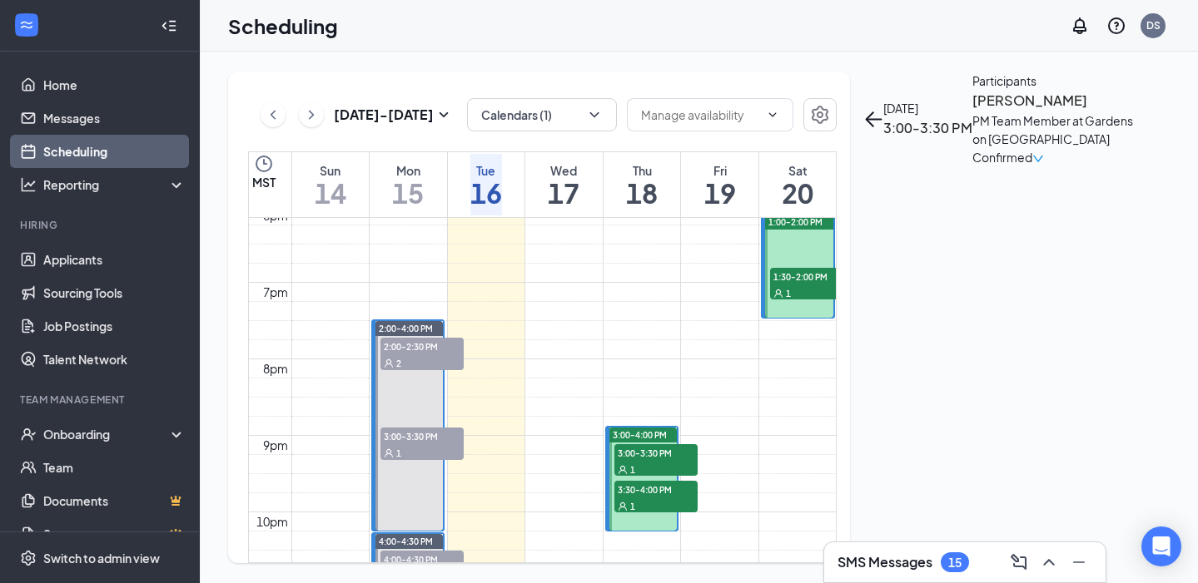
click at [655, 485] on span "3:30-4:00 PM" at bounding box center [655, 489] width 83 height 17
click at [657, 461] on div "1" at bounding box center [655, 469] width 83 height 17
click at [793, 285] on div "1" at bounding box center [811, 293] width 83 height 17
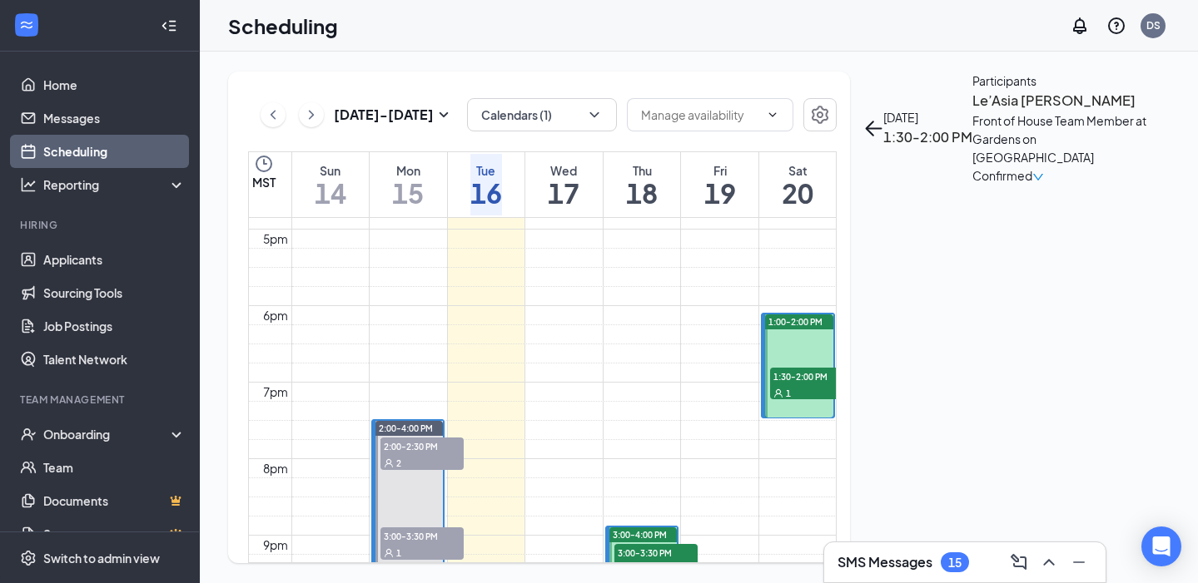
scroll to position [1293, 0]
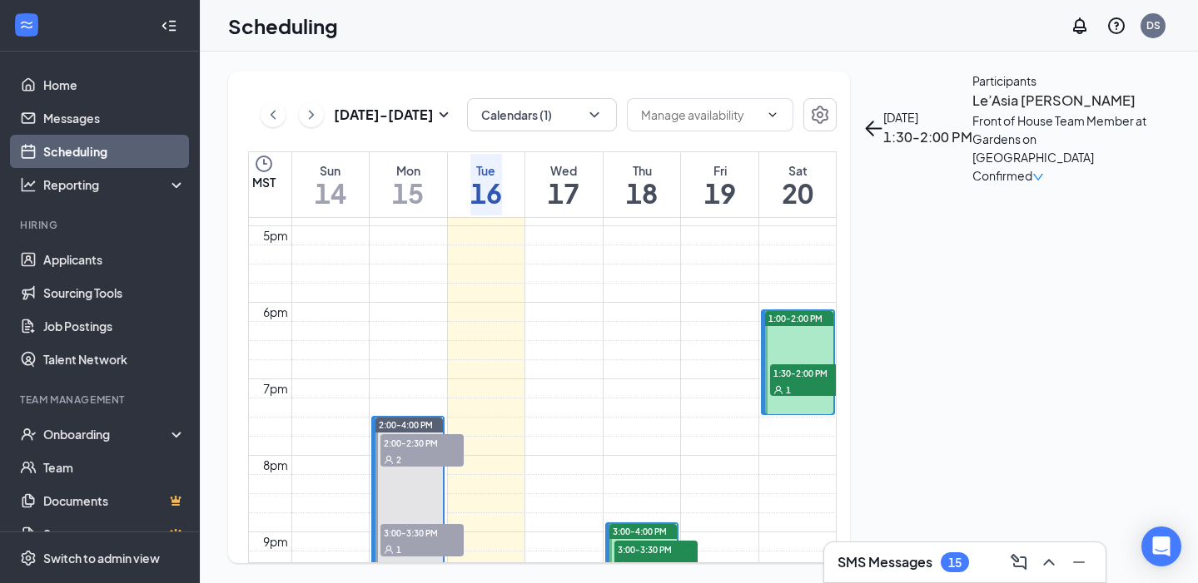
click at [801, 327] on div at bounding box center [799, 362] width 68 height 103
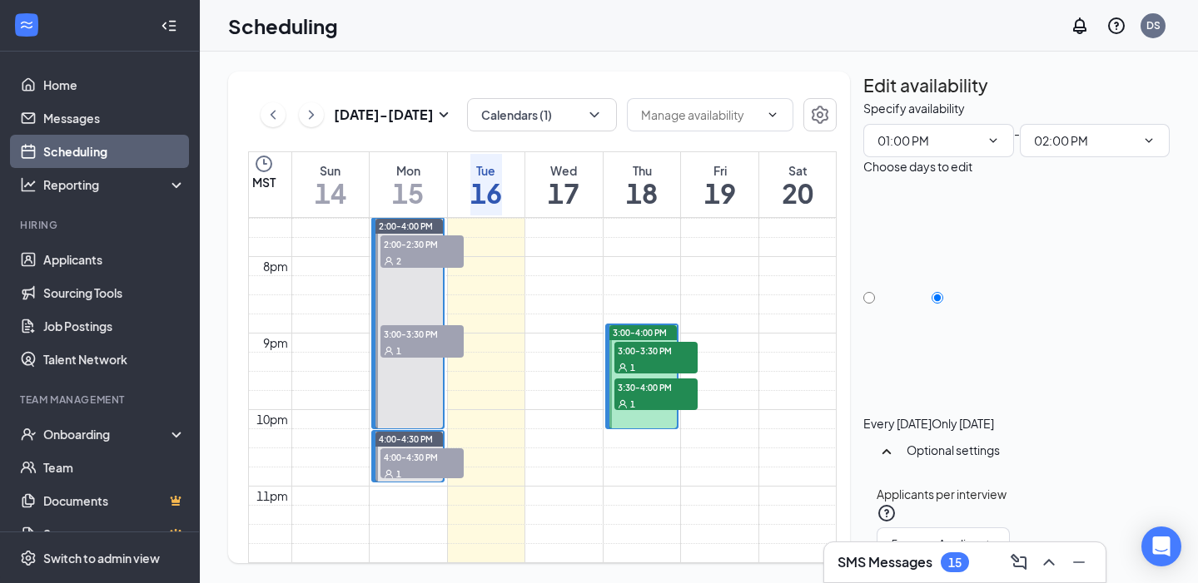
scroll to position [1413, 0]
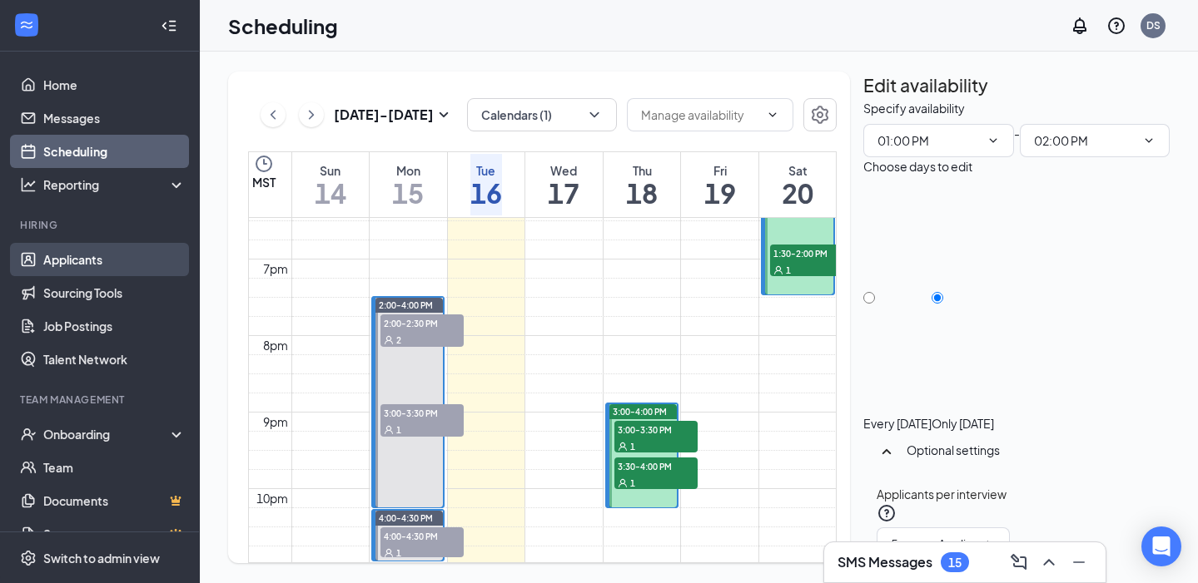
click at [124, 263] on link "Applicants" at bounding box center [114, 259] width 142 height 33
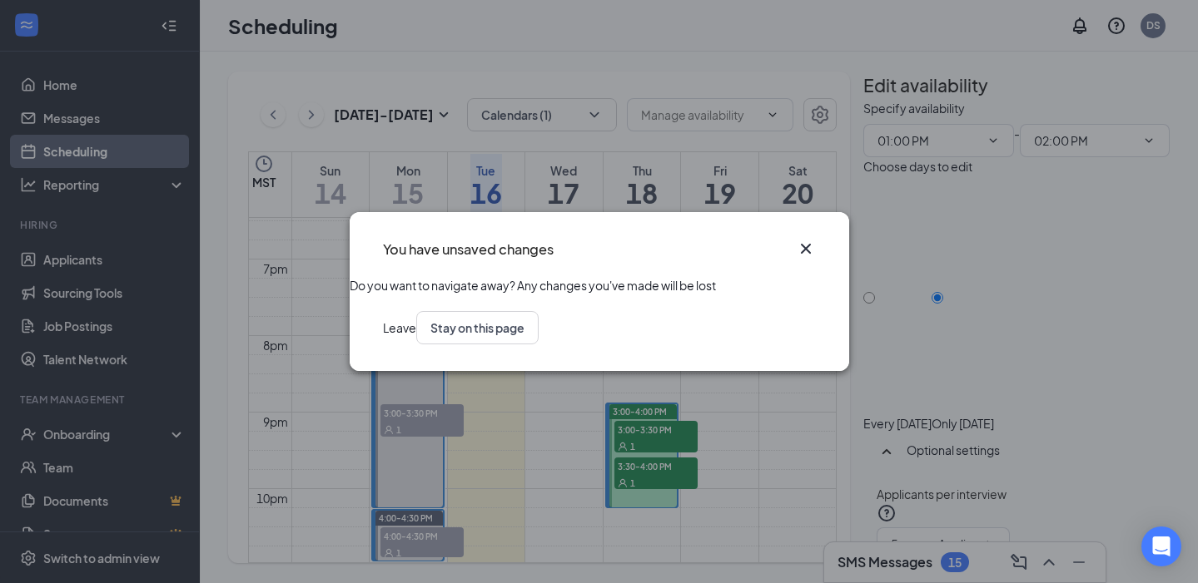
click at [416, 343] on button "Leave" at bounding box center [399, 327] width 33 height 33
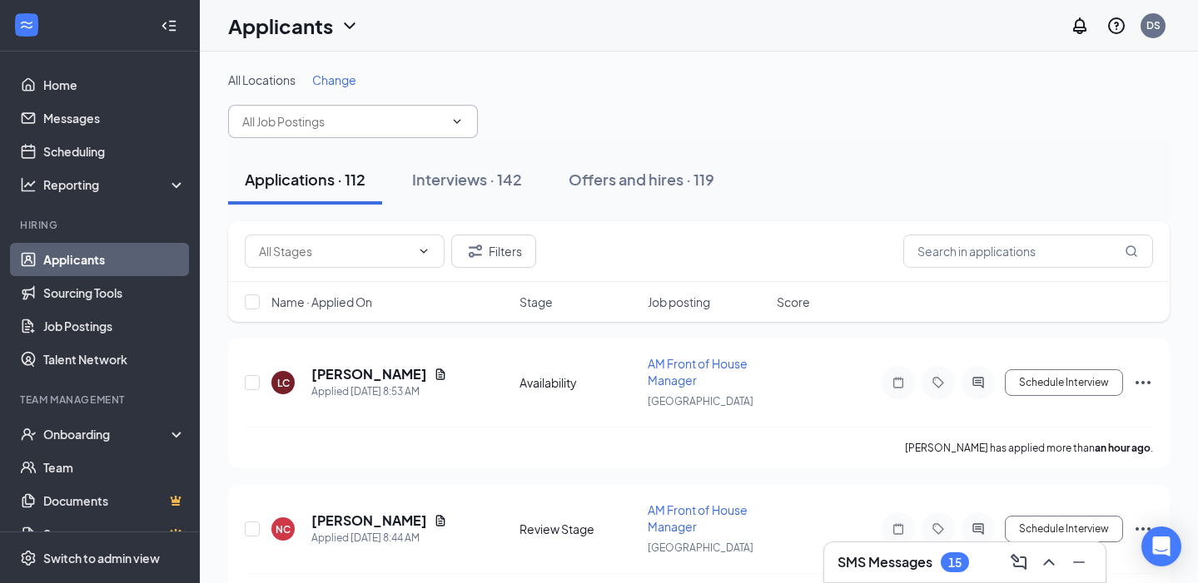
click at [271, 119] on input "text" at bounding box center [342, 121] width 201 height 18
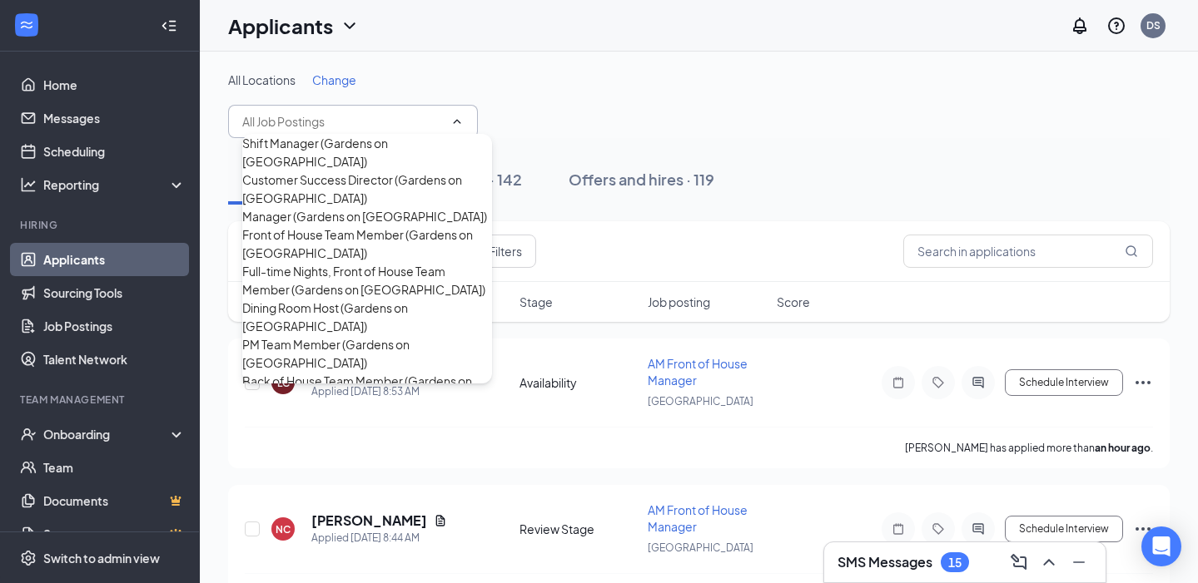
click at [336, 143] on div "Shift Manager (Gardens on Havana)" at bounding box center [367, 152] width 250 height 37
type input "Shift Manager (Gardens on Havana)"
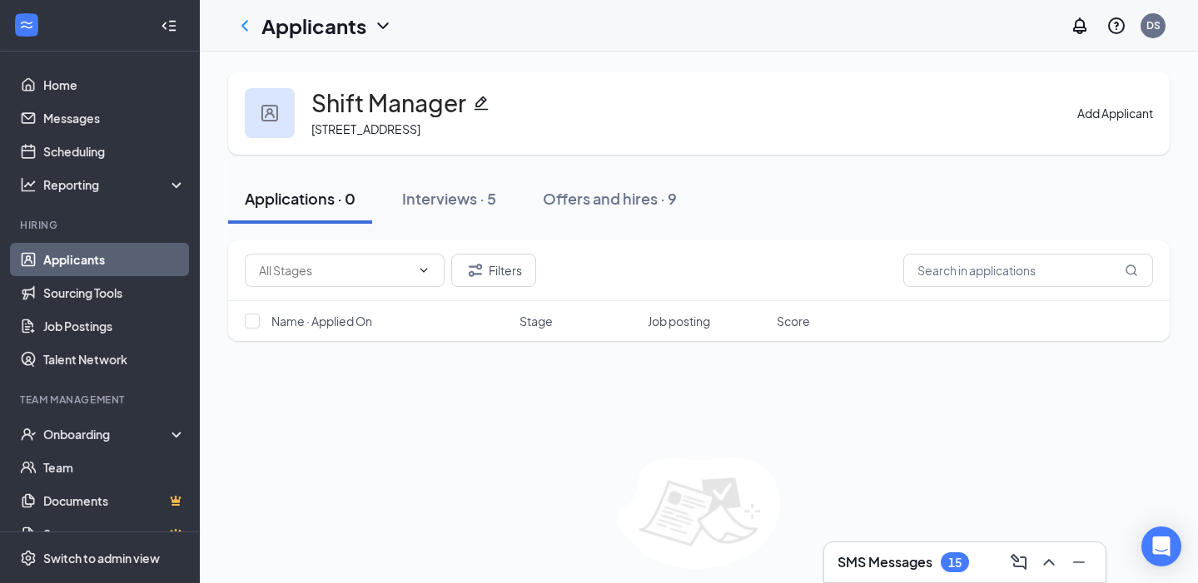
click at [145, 260] on link "Applicants" at bounding box center [114, 259] width 142 height 33
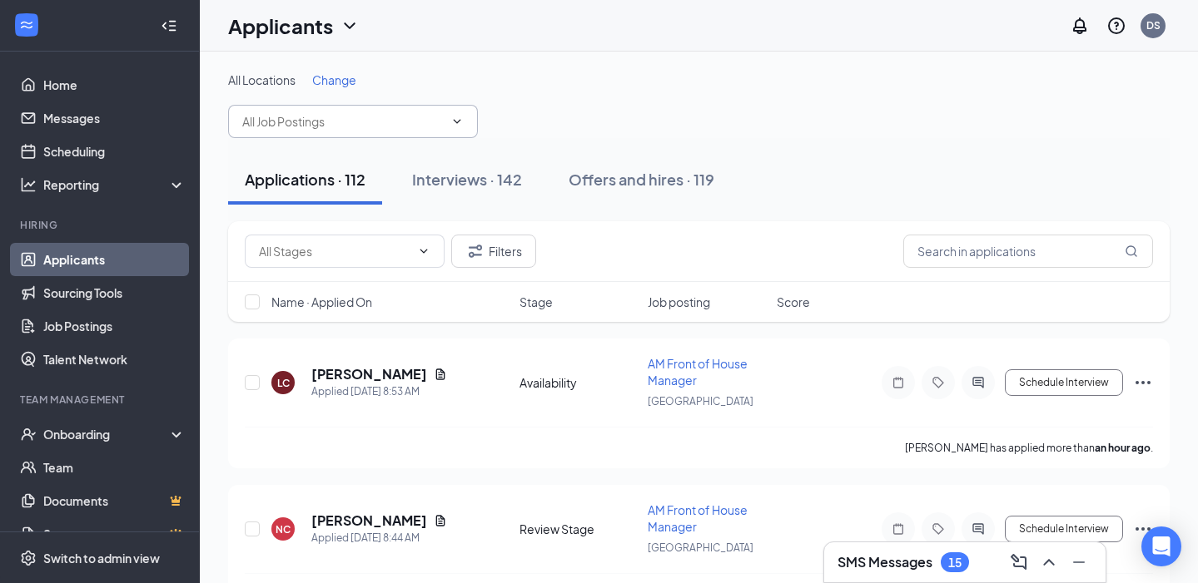
click at [312, 126] on input "text" at bounding box center [342, 121] width 201 height 18
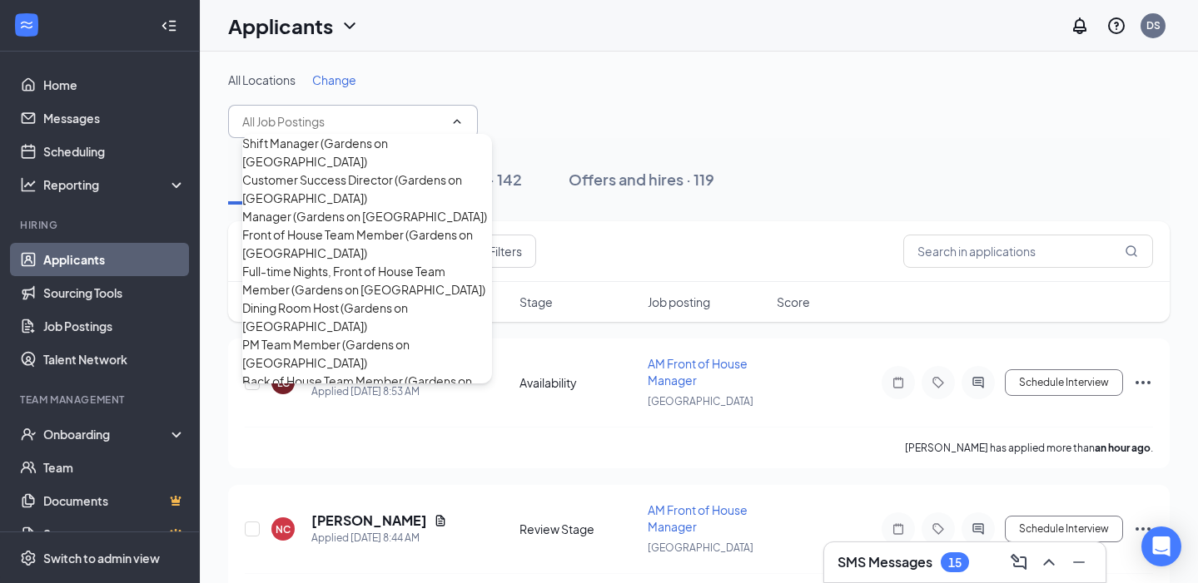
click at [330, 226] on div "Manager (Gardens on Havana)" at bounding box center [367, 216] width 250 height 18
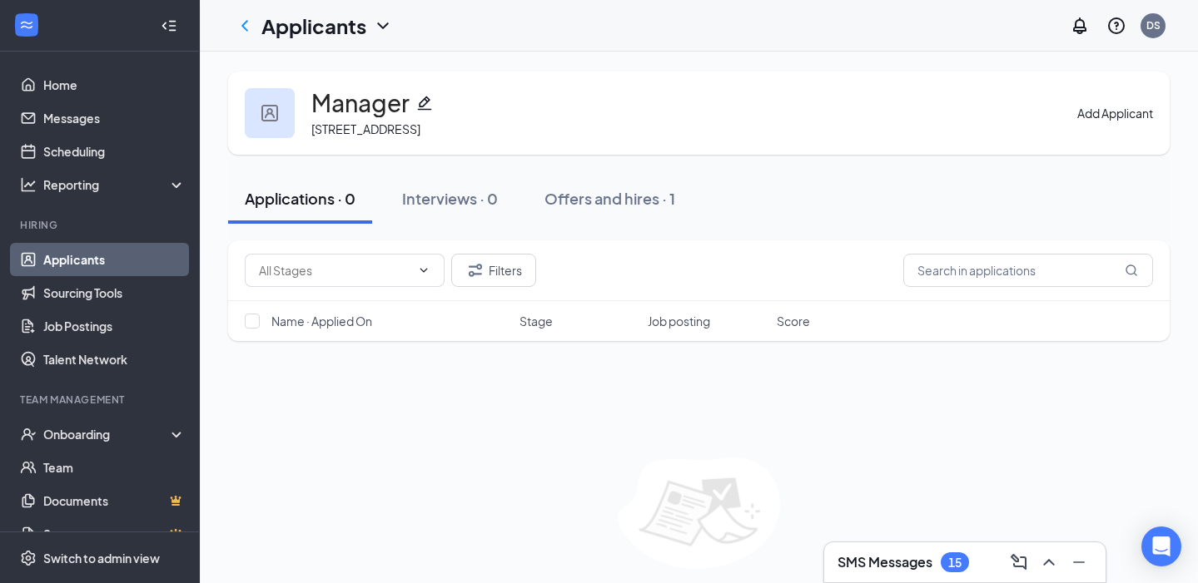
click at [156, 267] on link "Applicants" at bounding box center [114, 259] width 142 height 33
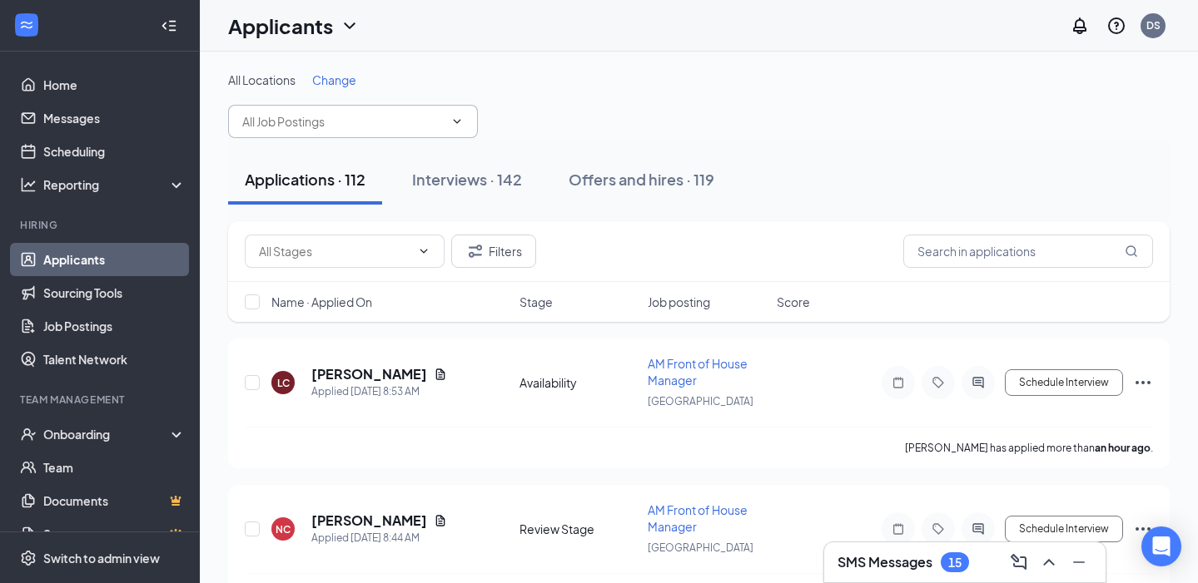
click at [305, 125] on input "text" at bounding box center [342, 121] width 201 height 18
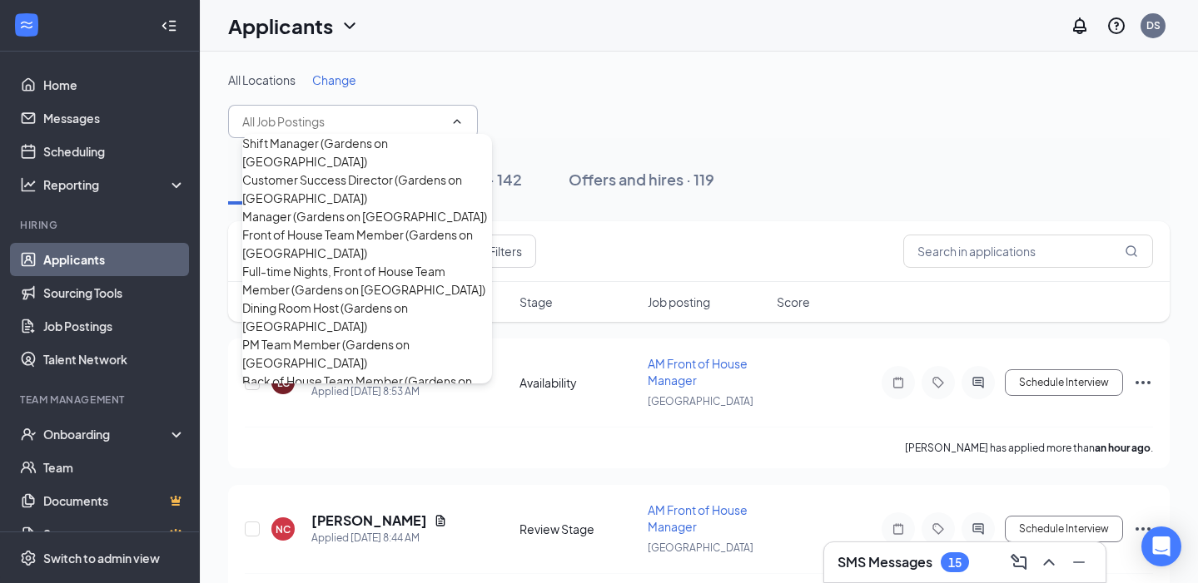
click at [327, 262] on div "Front of House Team Member (Gardens on Havana)" at bounding box center [367, 244] width 250 height 37
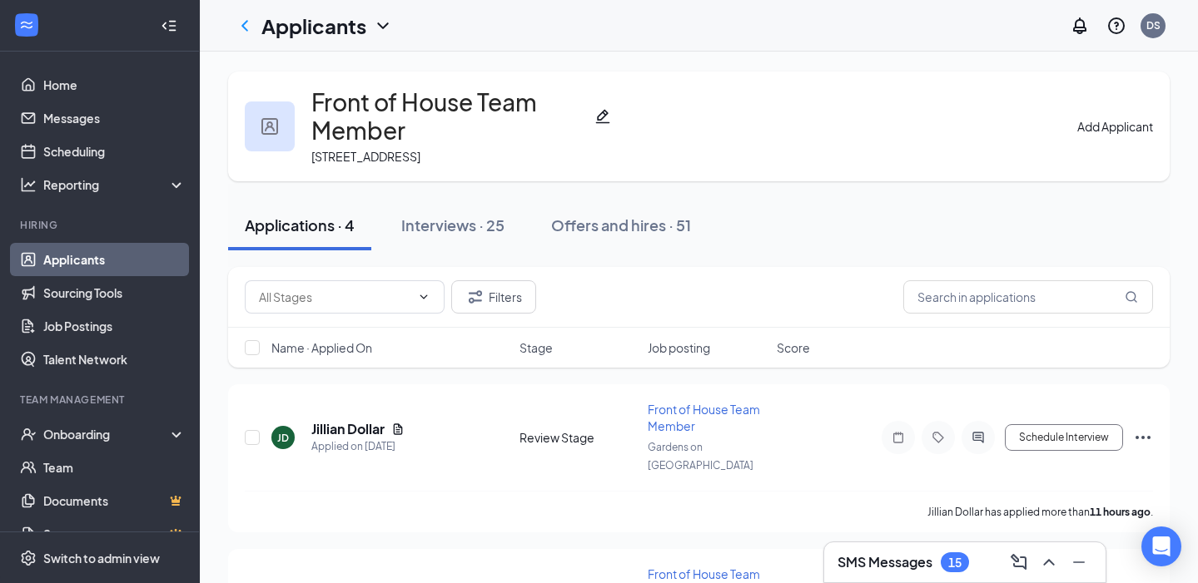
click at [147, 260] on link "Applicants" at bounding box center [114, 259] width 142 height 33
